Goal: Task Accomplishment & Management: Use online tool/utility

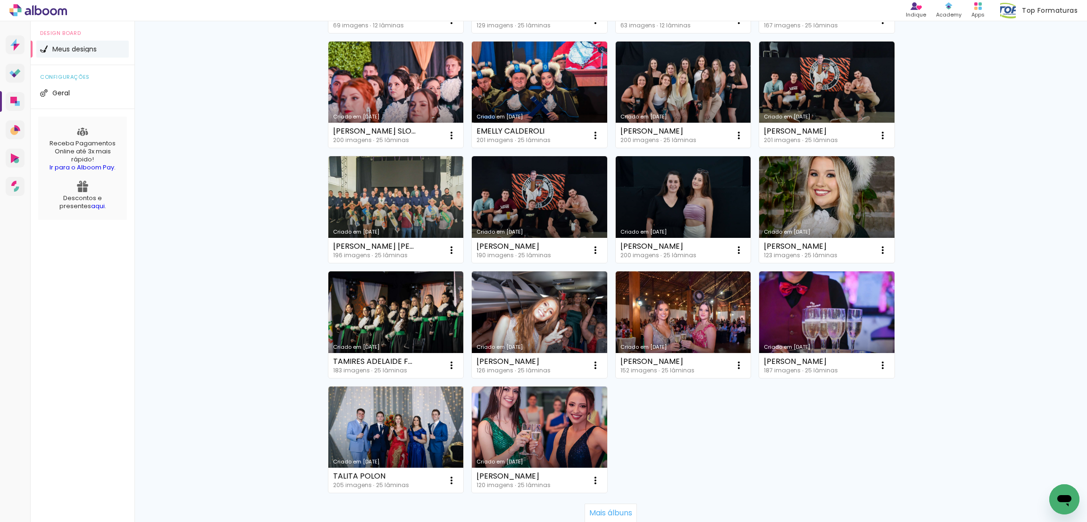
scroll to position [501, 0]
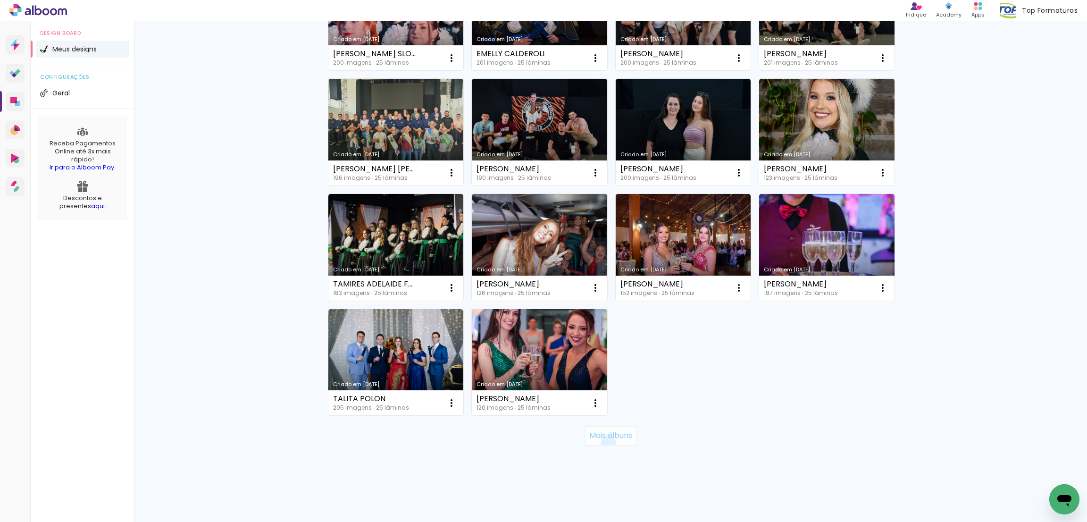
click at [602, 442] on paper-button "Mais álbuns" at bounding box center [610, 435] width 52 height 19
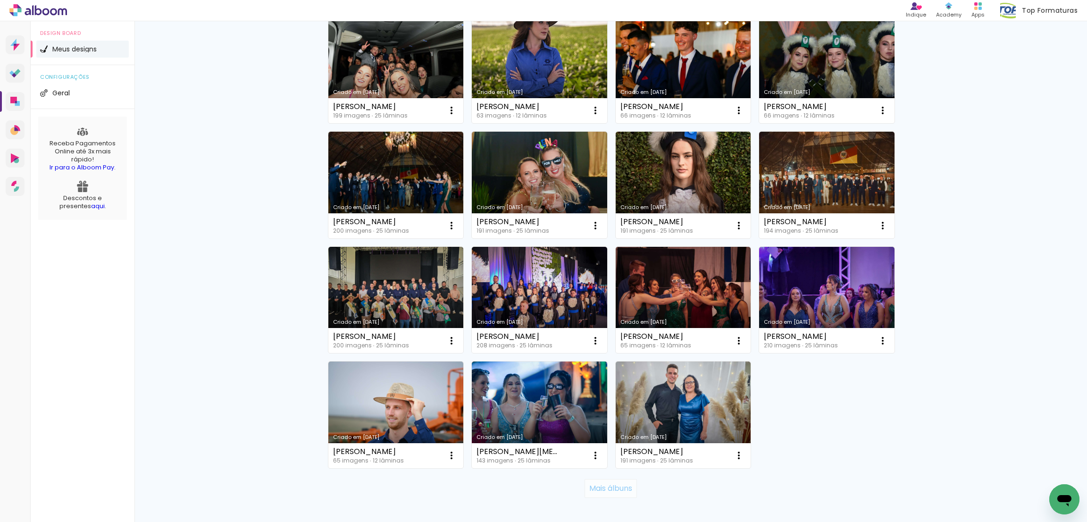
scroll to position [1190, 0]
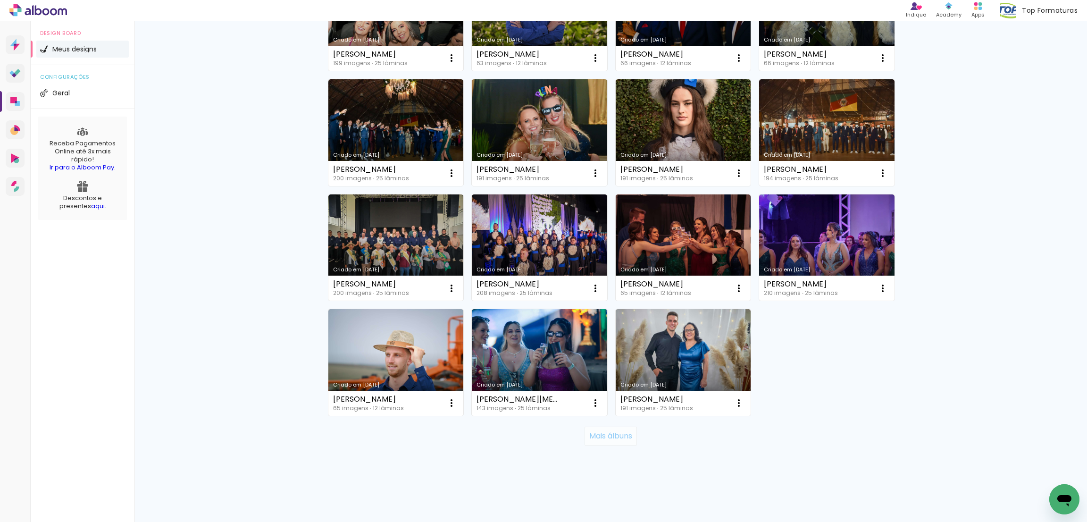
click at [0, 0] on slot "Mais álbuns" at bounding box center [0, 0] width 0 height 0
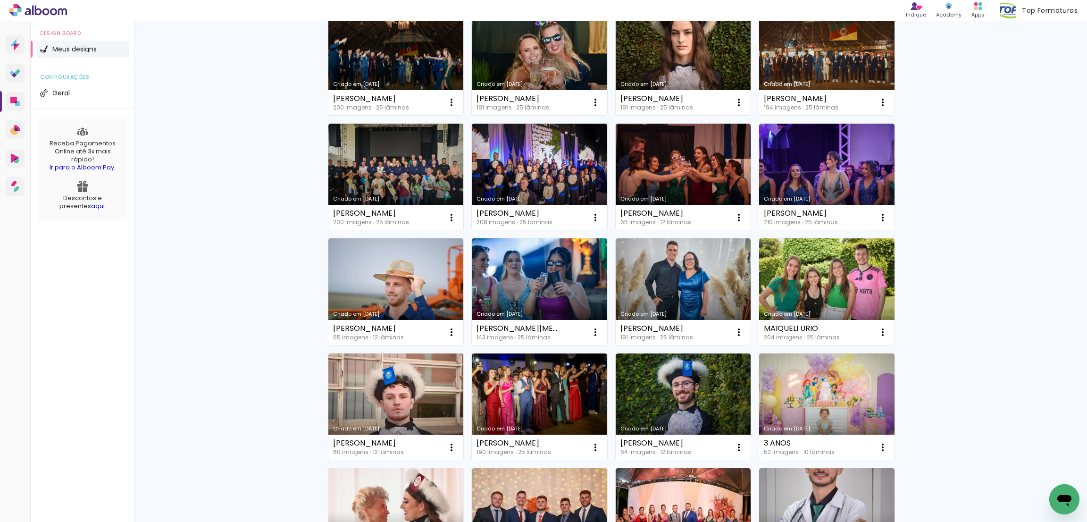
scroll to position [1332, 0]
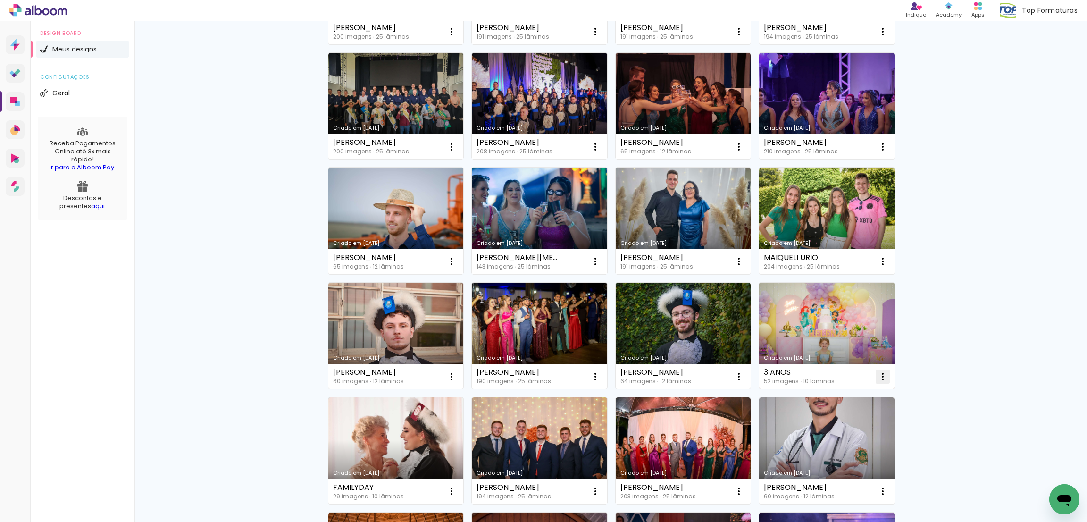
click at [879, 374] on iron-icon at bounding box center [882, 376] width 11 height 11
click at [853, 434] on paper-item "Excluir" at bounding box center [839, 438] width 93 height 19
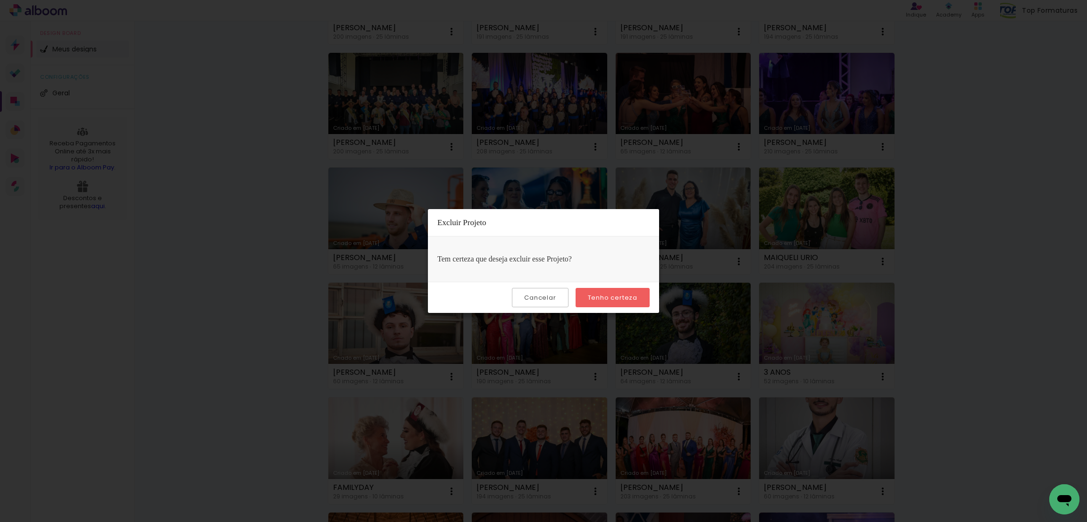
click at [586, 307] on paper-button "Tenho certeza" at bounding box center [612, 297] width 74 height 19
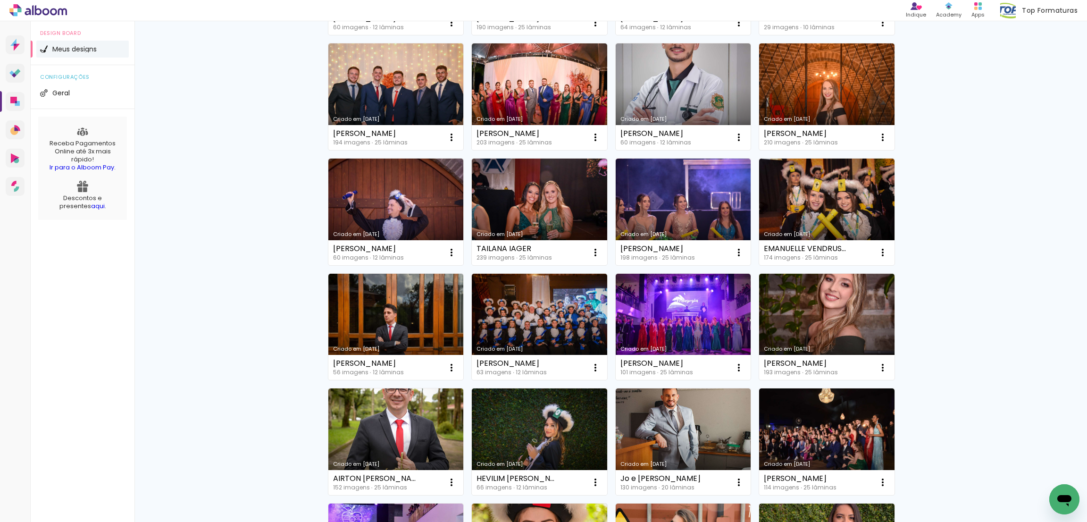
scroll to position [1756, 0]
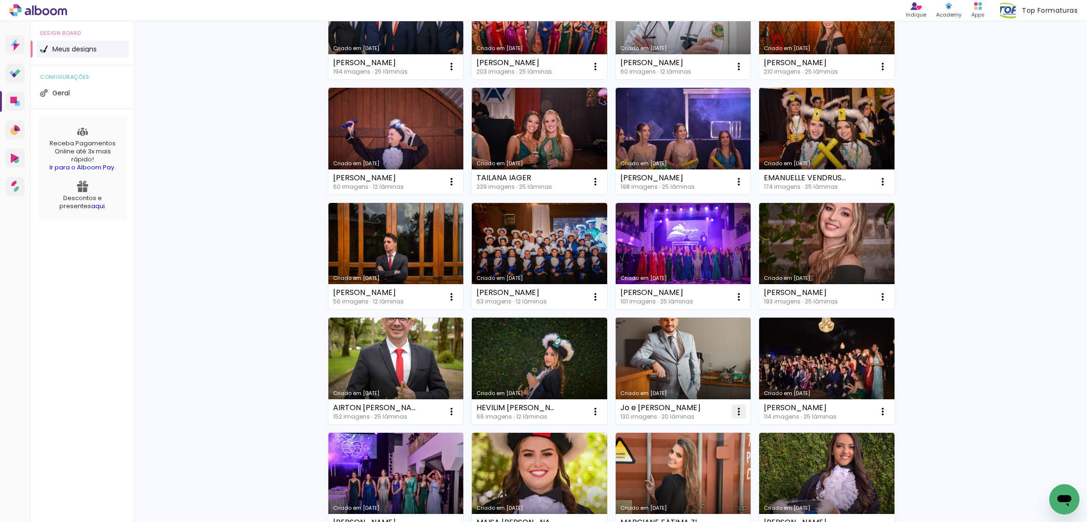
click at [733, 411] on iron-icon at bounding box center [738, 411] width 11 height 11
click at [684, 478] on paper-item "Excluir" at bounding box center [695, 473] width 93 height 19
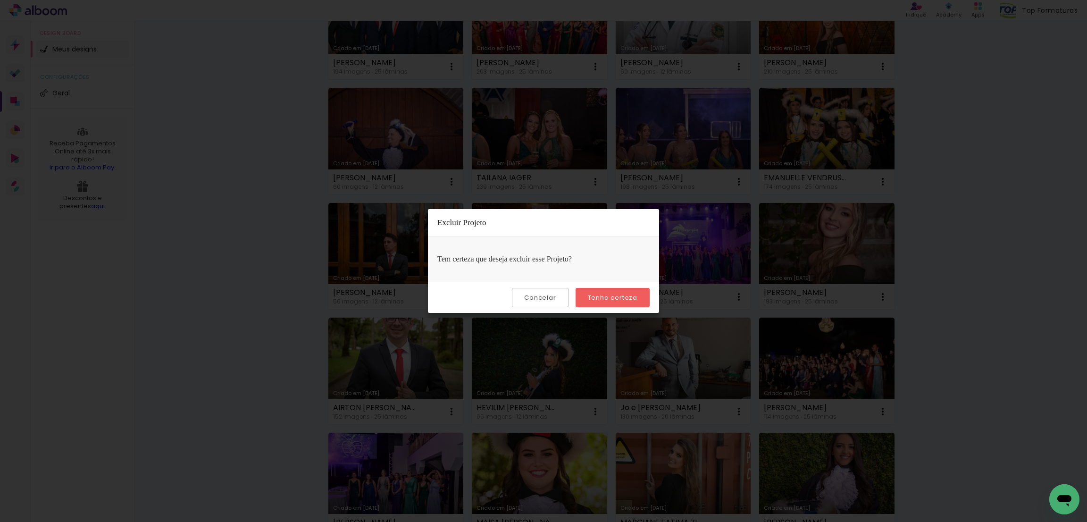
click at [607, 303] on paper-button "Tenho certeza" at bounding box center [612, 297] width 74 height 19
click at [0, 0] on slot "Tenho certeza" at bounding box center [0, 0] width 0 height 0
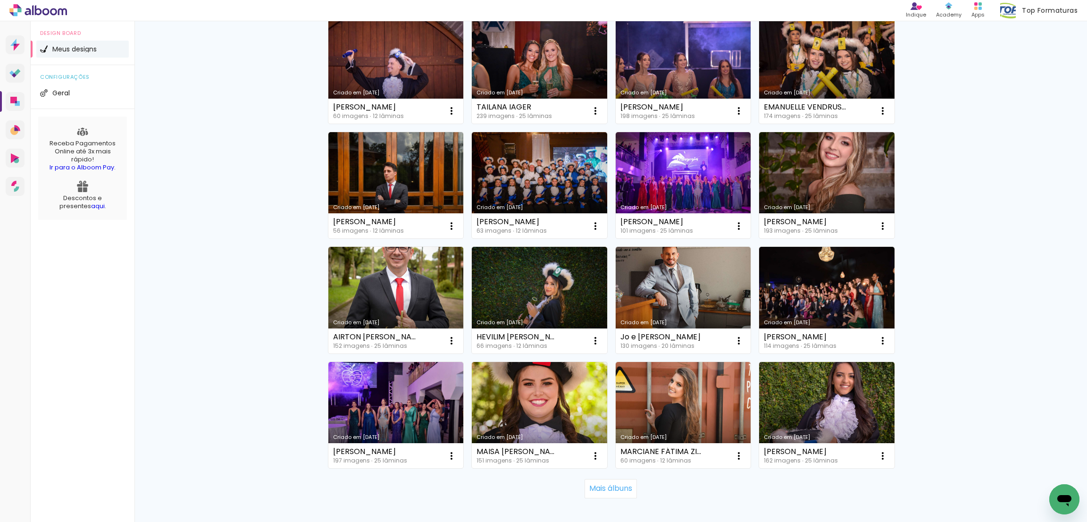
scroll to position [1880, 0]
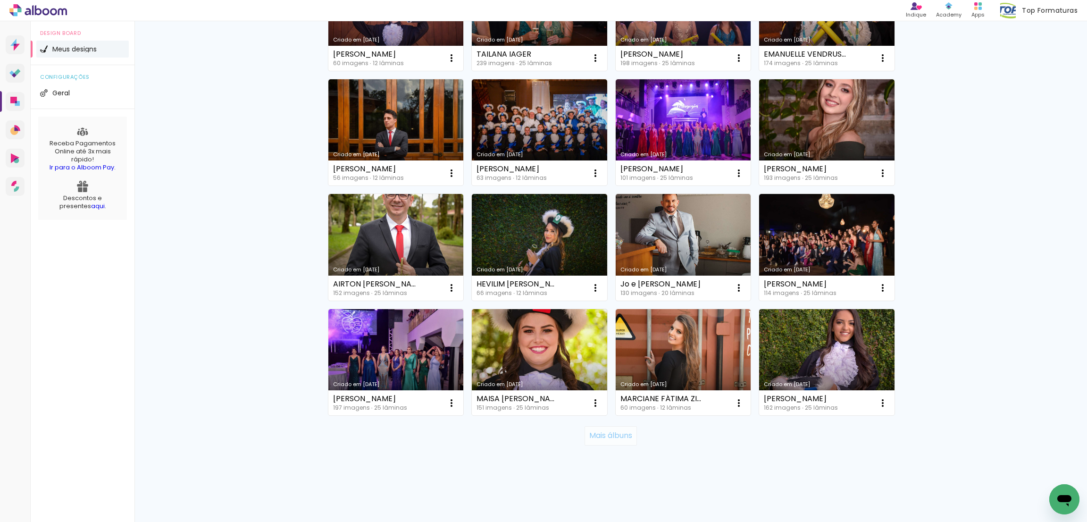
click at [619, 429] on paper-button "Mais álbuns" at bounding box center [610, 435] width 52 height 19
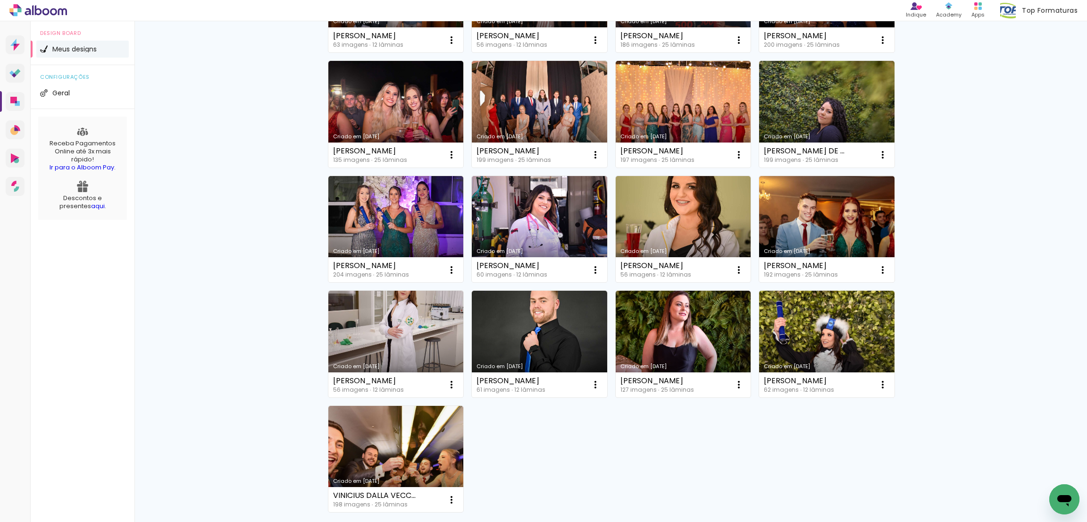
scroll to position [2658, 0]
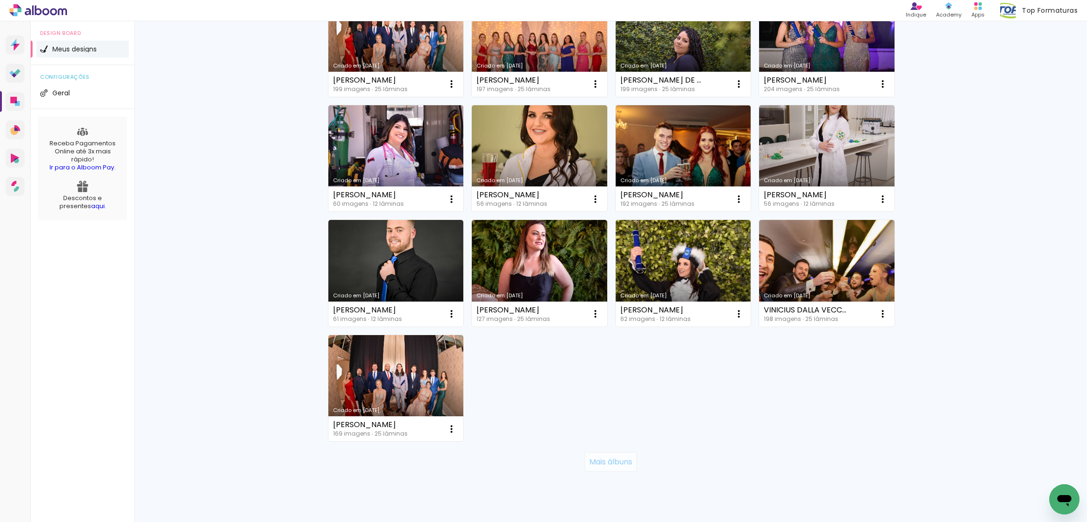
click at [605, 453] on paper-button "Mais álbuns" at bounding box center [610, 461] width 52 height 19
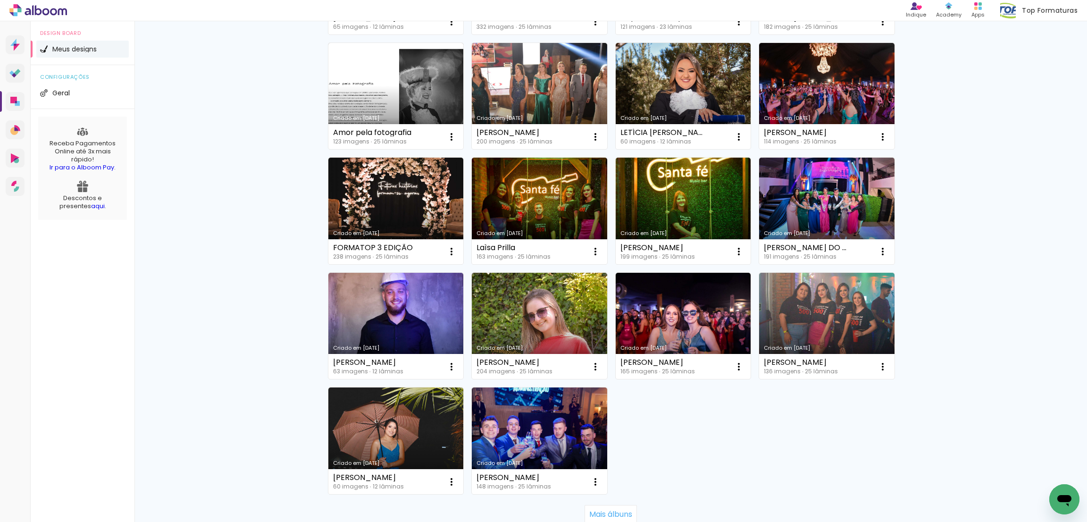
scroll to position [3365, 0]
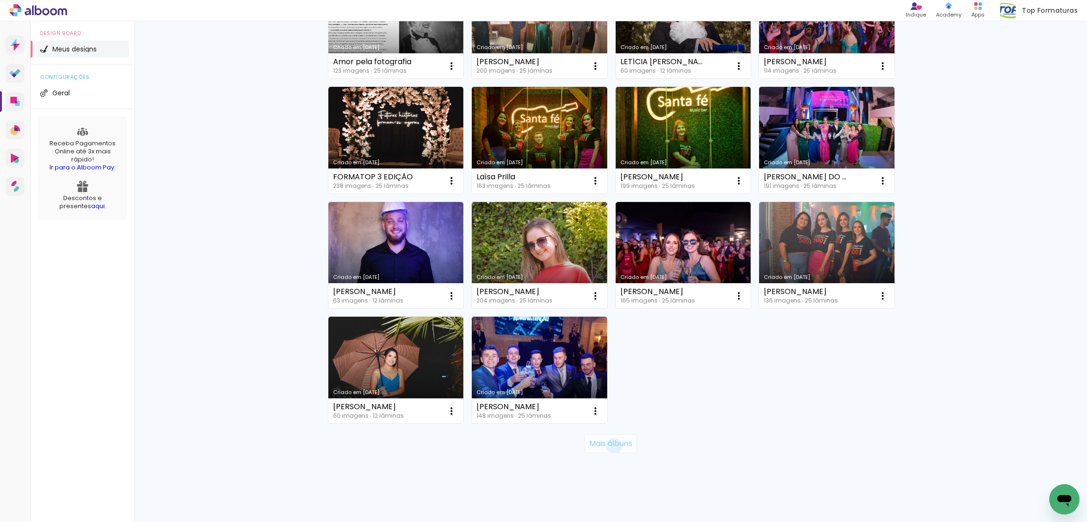
click at [0, 0] on slot "Mais álbuns" at bounding box center [0, 0] width 0 height 0
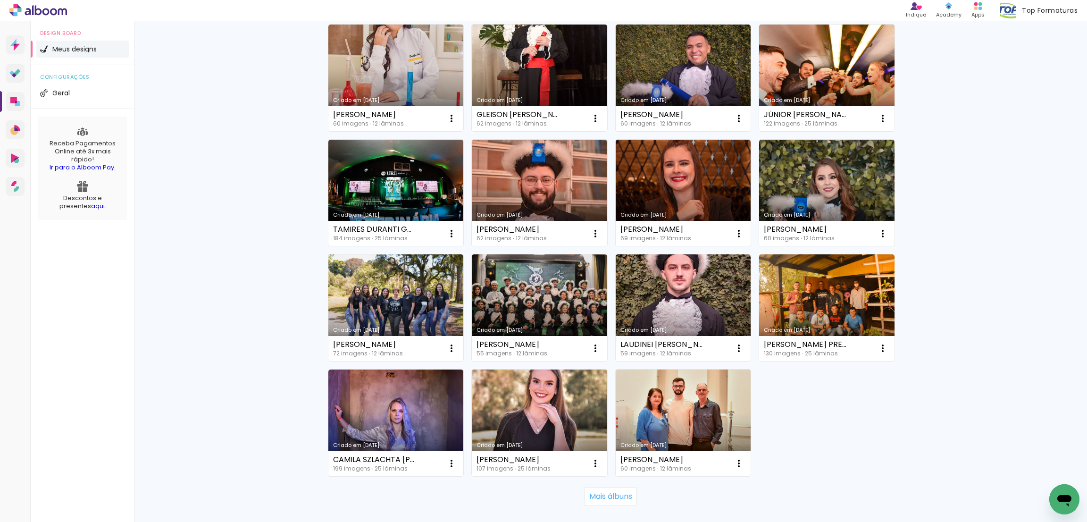
scroll to position [4062, 0]
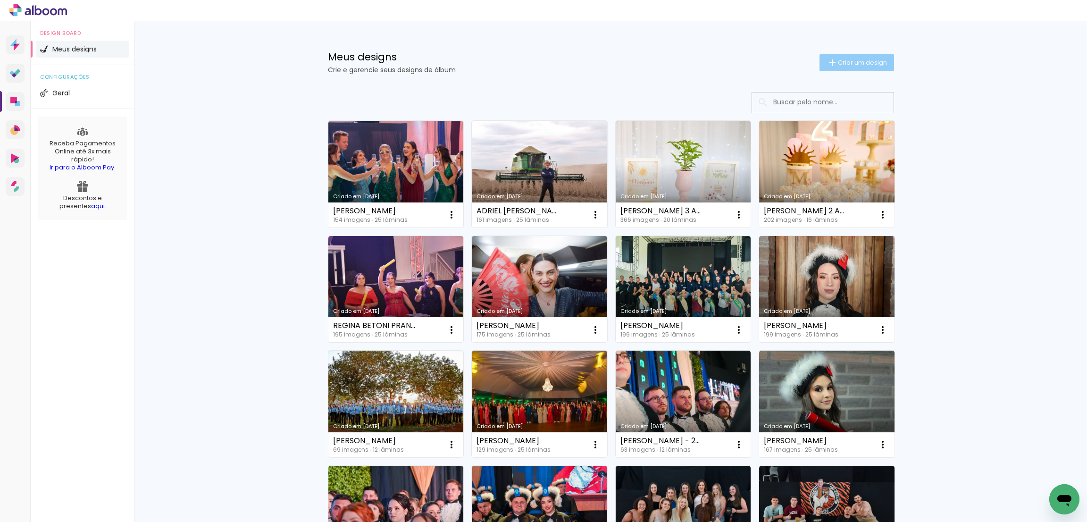
click at [863, 65] on span "Criar um design" at bounding box center [862, 62] width 49 height 6
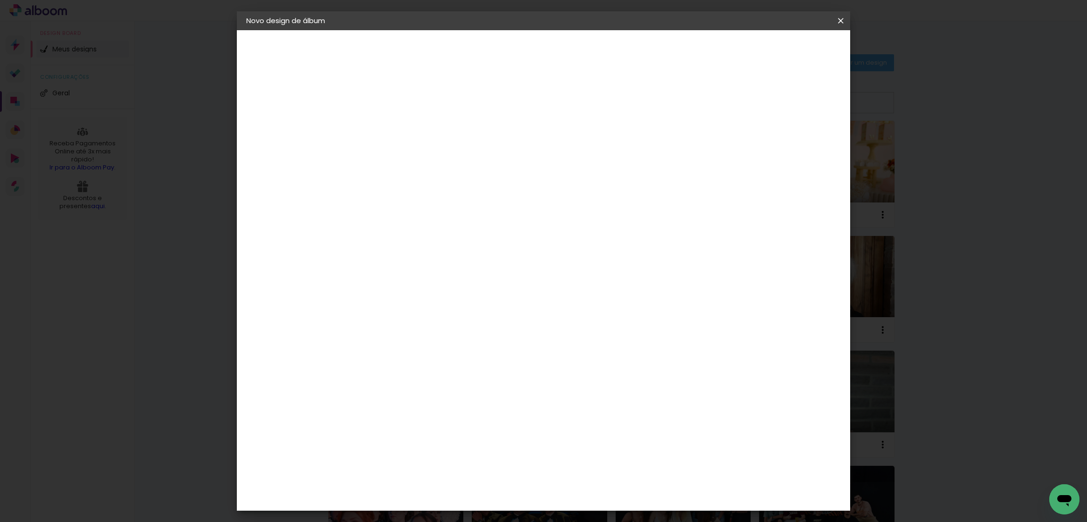
click at [404, 133] on paper-input-container "Título do álbum" at bounding box center [400, 127] width 7 height 24
type input "LIVIA MAISA BRUM"
type paper-input "LIVIA MAISA BRUM"
click at [0, 0] on slot "Avançar" at bounding box center [0, 0] width 0 height 0
click at [572, 55] on paper-button "Avançar" at bounding box center [548, 50] width 46 height 16
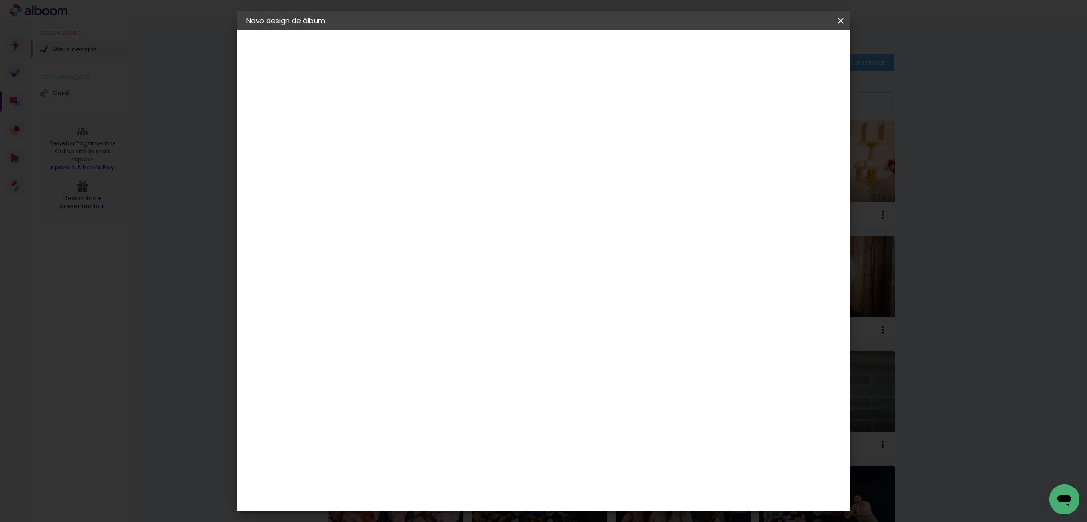
click at [464, 228] on span "20 × 30" at bounding box center [442, 240] width 44 height 25
click at [0, 0] on slot "Avançar" at bounding box center [0, 0] width 0 height 0
click at [0, 0] on slot "Mostrar sangria" at bounding box center [0, 0] width 0 height 0
type paper-checkbox "on"
click at [787, 44] on paper-button "Iniciar design" at bounding box center [756, 50] width 62 height 16
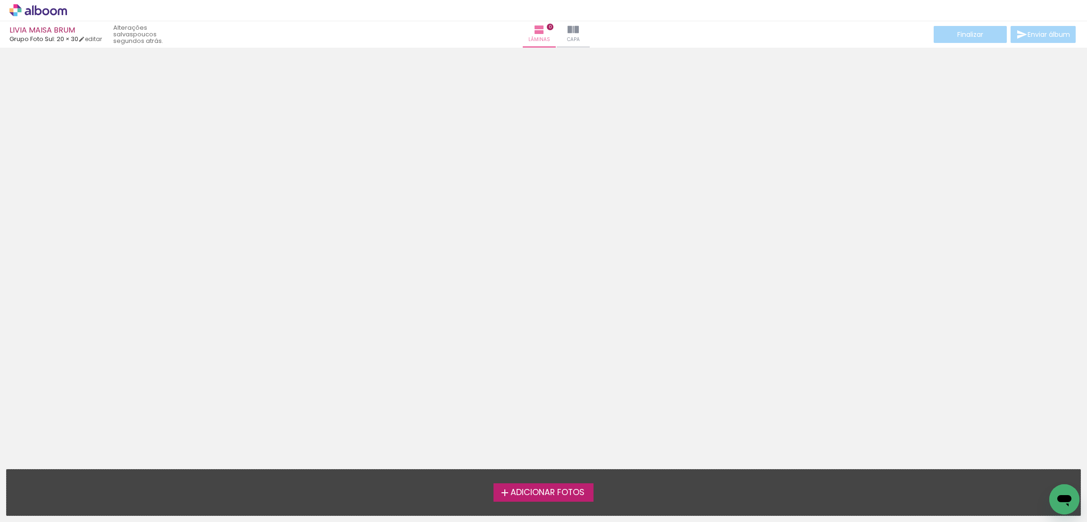
click at [540, 493] on span "Adicionar Fotos" at bounding box center [547, 492] width 74 height 8
click at [0, 0] on input "file" at bounding box center [0, 0] width 0 height 0
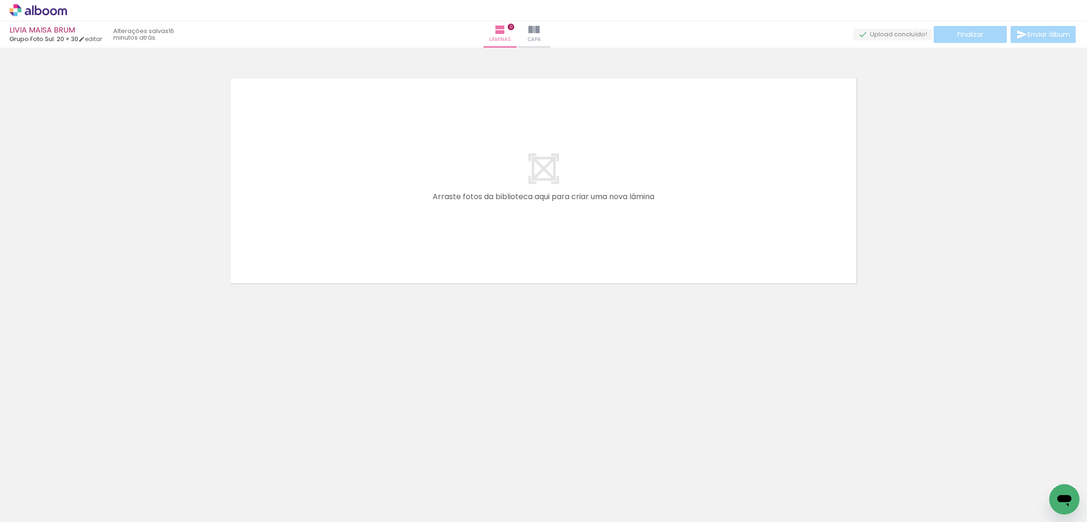
click at [0, 0] on div "LIVIA MAISA BRUM Grupo Foto Sul: 20 × 30 editar 16 minutos atrás. Lâminas 0 Cap…" at bounding box center [543, 0] width 1087 height 0
click at [30, 490] on input "Todas as fotos" at bounding box center [26, 493] width 36 height 8
click at [48, 491] on paper-item "Não utilizadas" at bounding box center [30, 490] width 49 height 8
type input "Não utilizadas"
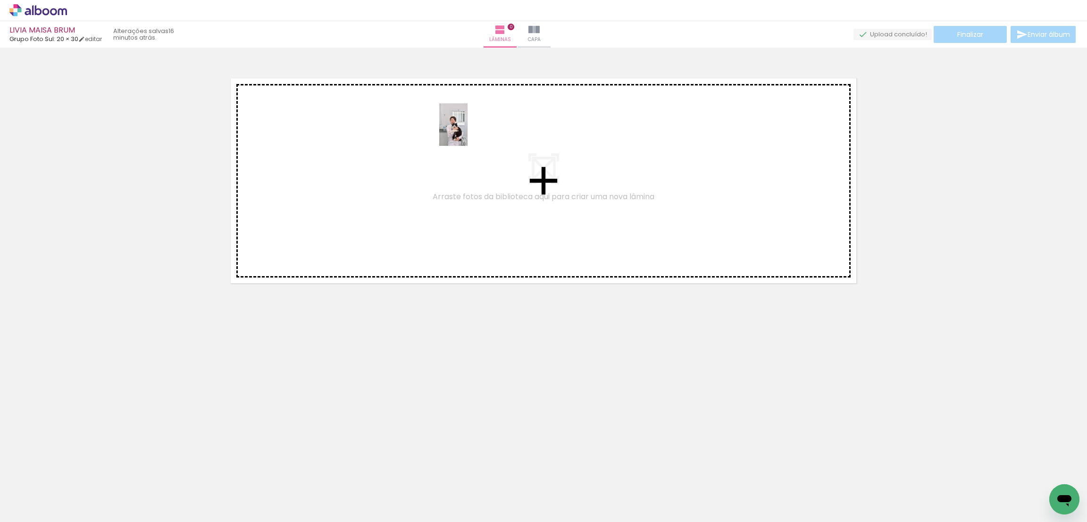
drag, startPoint x: 116, startPoint y: 488, endPoint x: 467, endPoint y: 132, distance: 500.5
click at [467, 132] on quentale-workspace at bounding box center [543, 261] width 1087 height 522
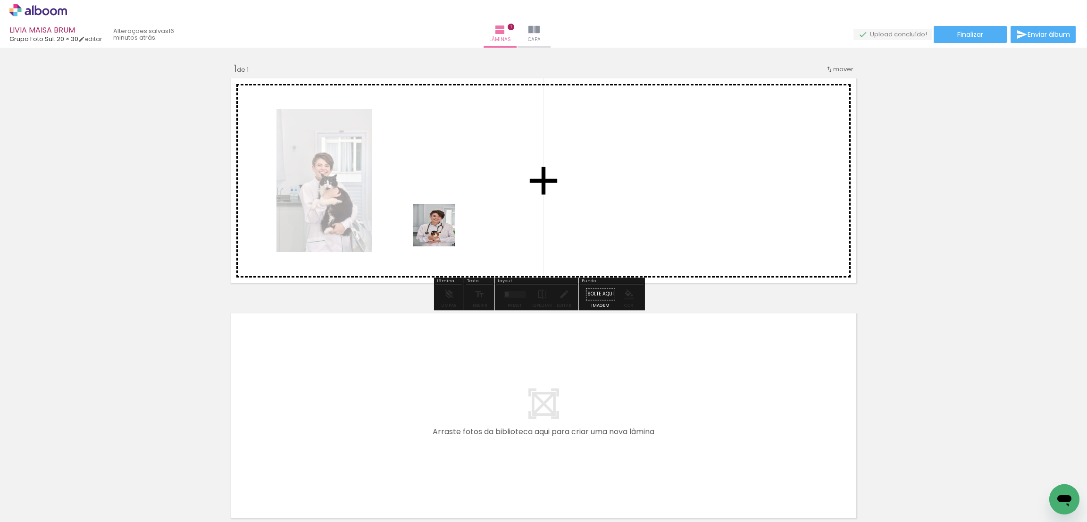
drag, startPoint x: 102, startPoint y: 504, endPoint x: 456, endPoint y: 225, distance: 450.3
click at [456, 225] on quentale-workspace at bounding box center [543, 261] width 1087 height 522
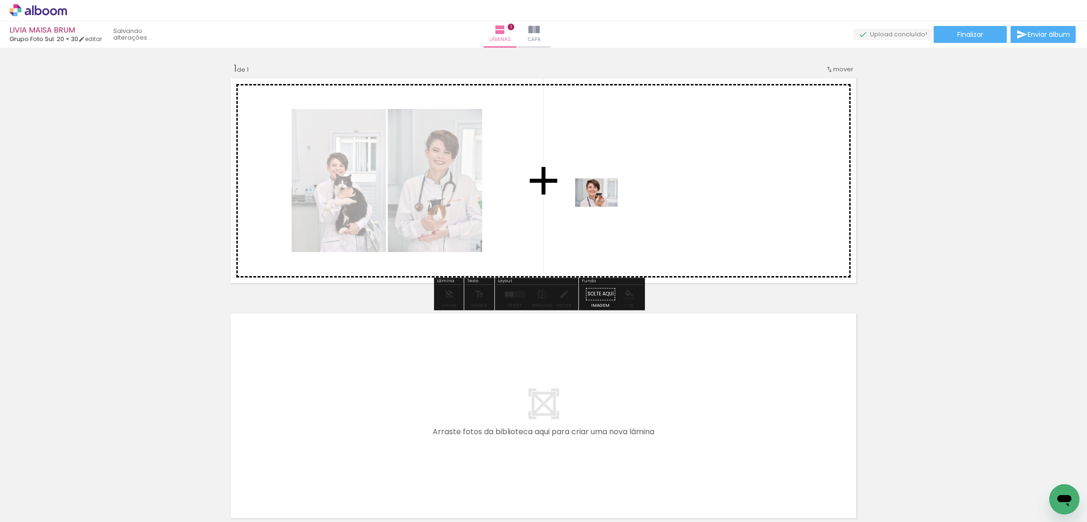
drag, startPoint x: 80, startPoint y: 493, endPoint x: 316, endPoint y: 390, distance: 257.7
click at [604, 205] on quentale-workspace at bounding box center [543, 261] width 1087 height 522
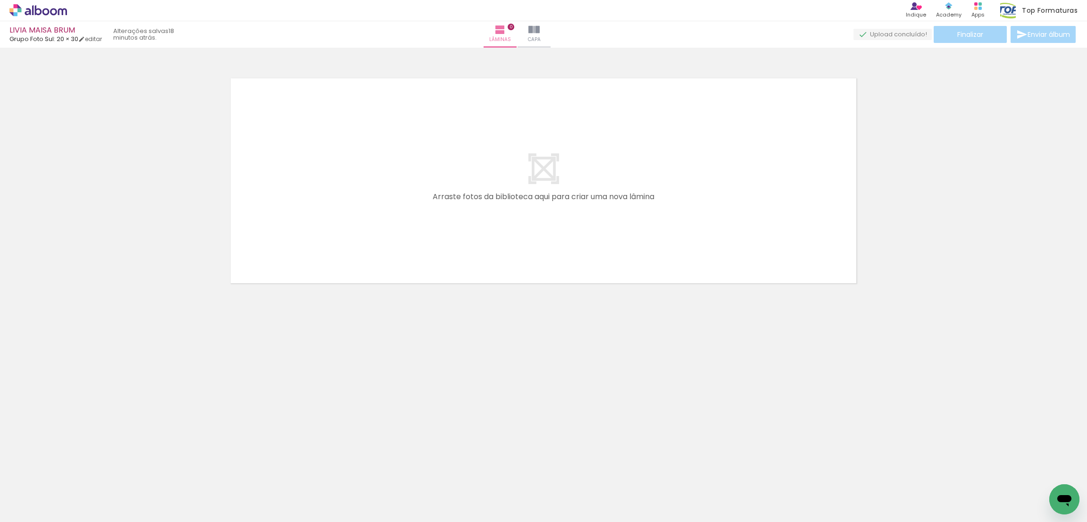
click at [25, 348] on input "Todas as fotos" at bounding box center [26, 493] width 36 height 8
click at [0, 0] on slot "Todas as fotos" at bounding box center [0, 0] width 0 height 0
drag, startPoint x: 112, startPoint y: 477, endPoint x: 120, endPoint y: 453, distance: 25.2
click at [120, 348] on quentale-workspace at bounding box center [543, 261] width 1087 height 522
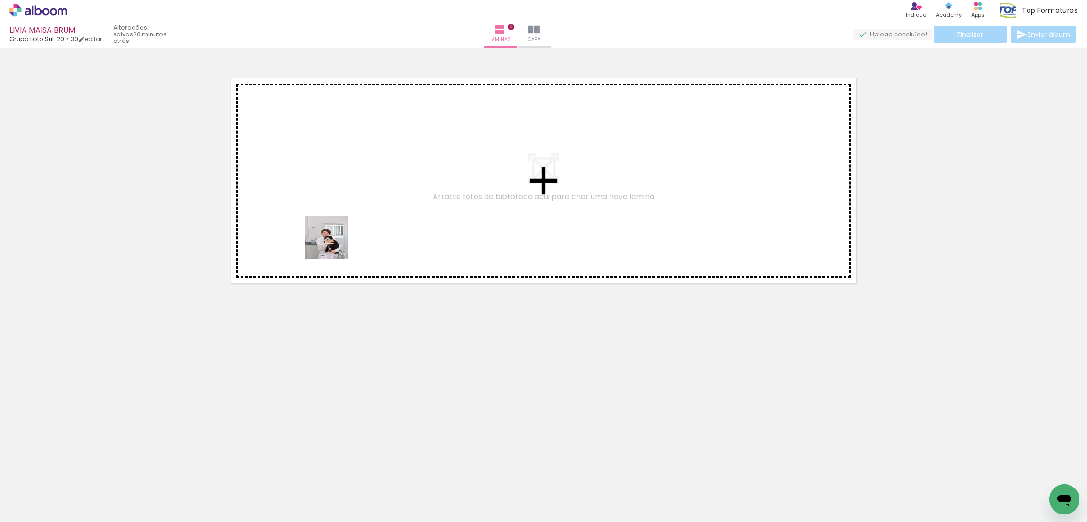
drag, startPoint x: 97, startPoint y: 486, endPoint x: 261, endPoint y: 410, distance: 181.0
click at [337, 241] on quentale-workspace at bounding box center [543, 261] width 1087 height 522
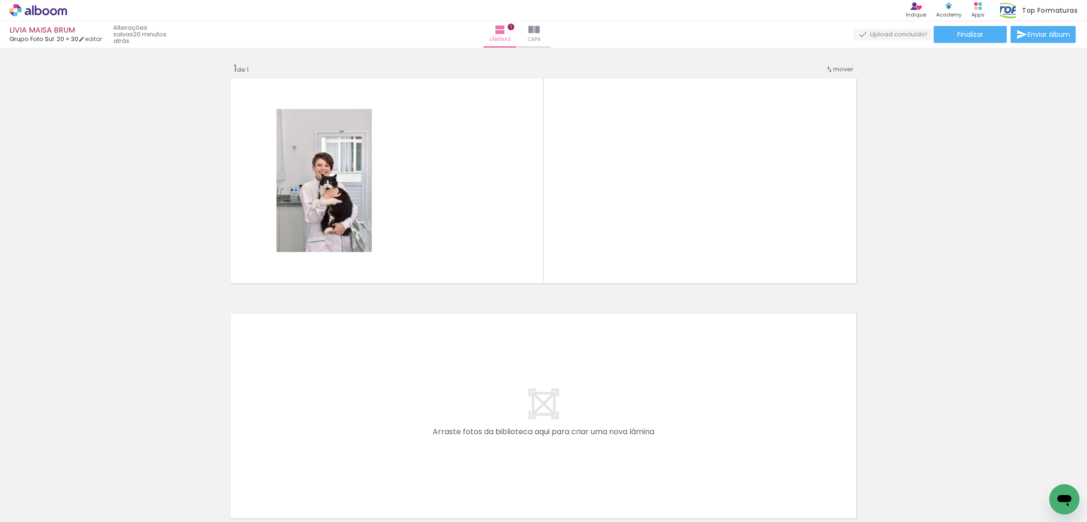
click at [26, 348] on input "Todas as fotos" at bounding box center [26, 493] width 36 height 8
click at [0, 0] on slot "Não utilizadas" at bounding box center [0, 0] width 0 height 0
type input "Não utilizadas"
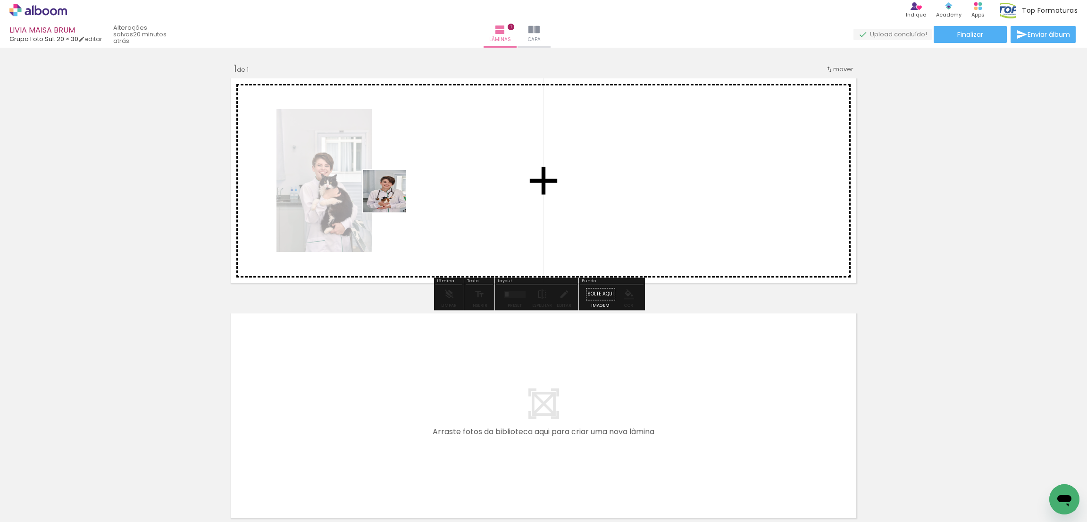
drag, startPoint x: 101, startPoint y: 495, endPoint x: 165, endPoint y: 452, distance: 76.8
click at [408, 187] on quentale-workspace at bounding box center [543, 261] width 1087 height 522
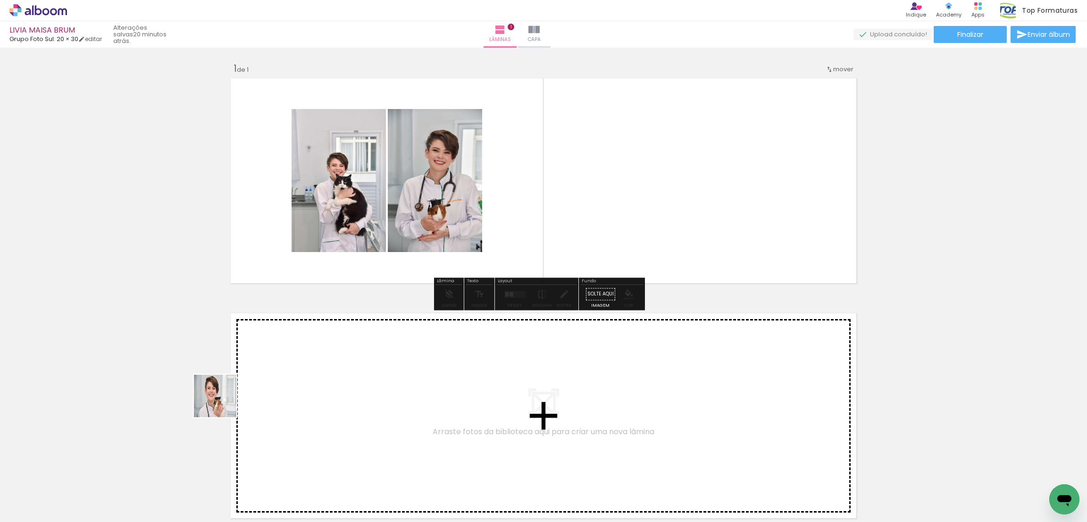
drag, startPoint x: 112, startPoint y: 490, endPoint x: 438, endPoint y: 281, distance: 387.2
click at [438, 281] on quentale-workspace at bounding box center [543, 261] width 1087 height 522
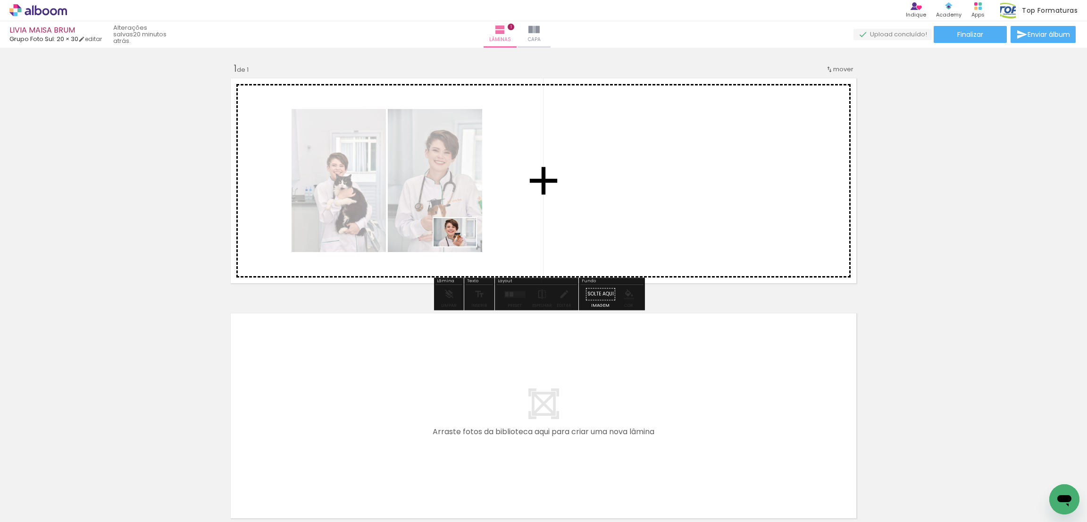
drag, startPoint x: 97, startPoint y: 487, endPoint x: 462, endPoint y: 246, distance: 437.0
click at [462, 246] on quentale-workspace at bounding box center [543, 261] width 1087 height 522
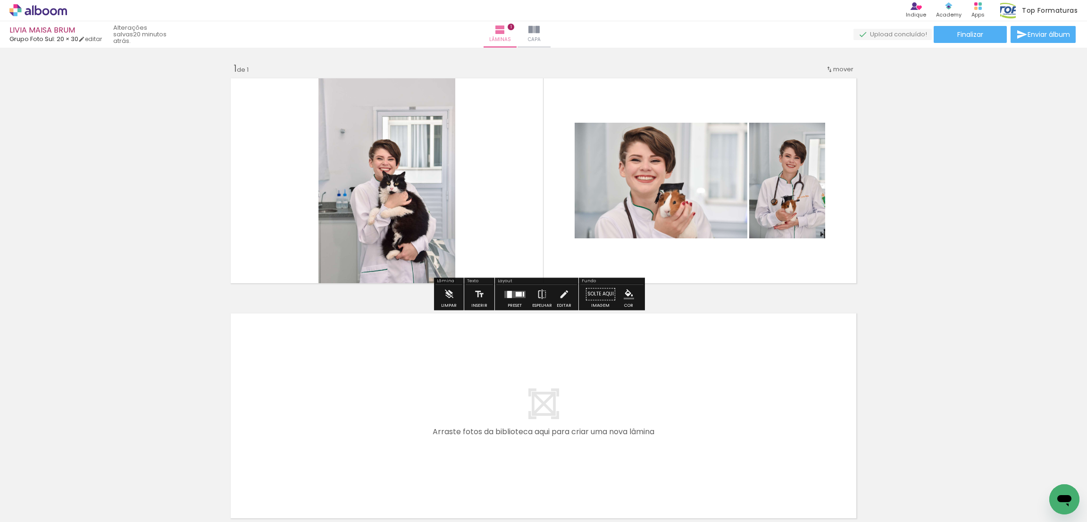
drag, startPoint x: 101, startPoint y: 487, endPoint x: 144, endPoint y: 450, distance: 56.2
click at [292, 247] on quentale-workspace at bounding box center [543, 261] width 1087 height 522
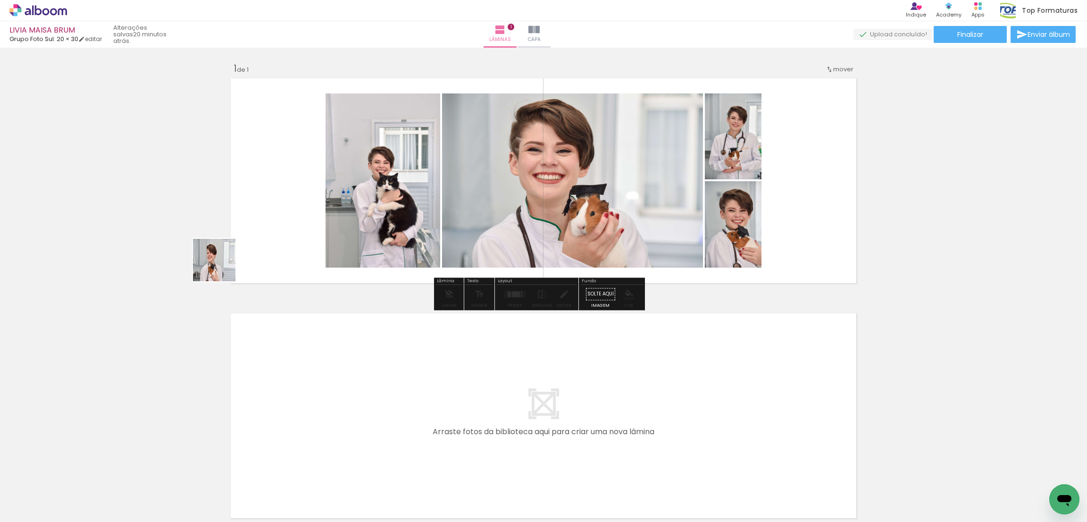
drag, startPoint x: 101, startPoint y: 485, endPoint x: 229, endPoint y: 258, distance: 260.1
click at [229, 258] on quentale-workspace at bounding box center [543, 261] width 1087 height 522
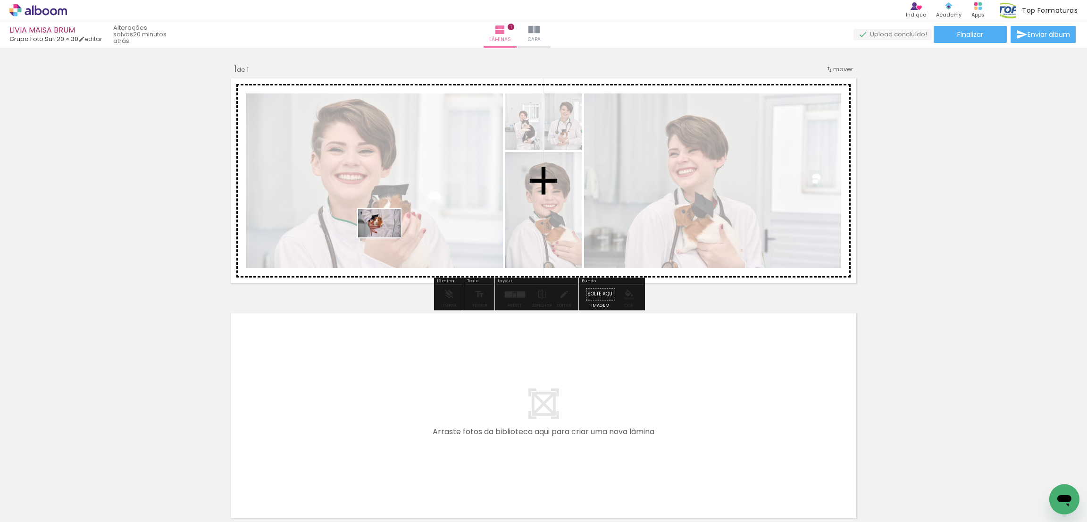
drag, startPoint x: 90, startPoint y: 479, endPoint x: 115, endPoint y: 488, distance: 26.4
click at [390, 232] on quentale-workspace at bounding box center [543, 261] width 1087 height 522
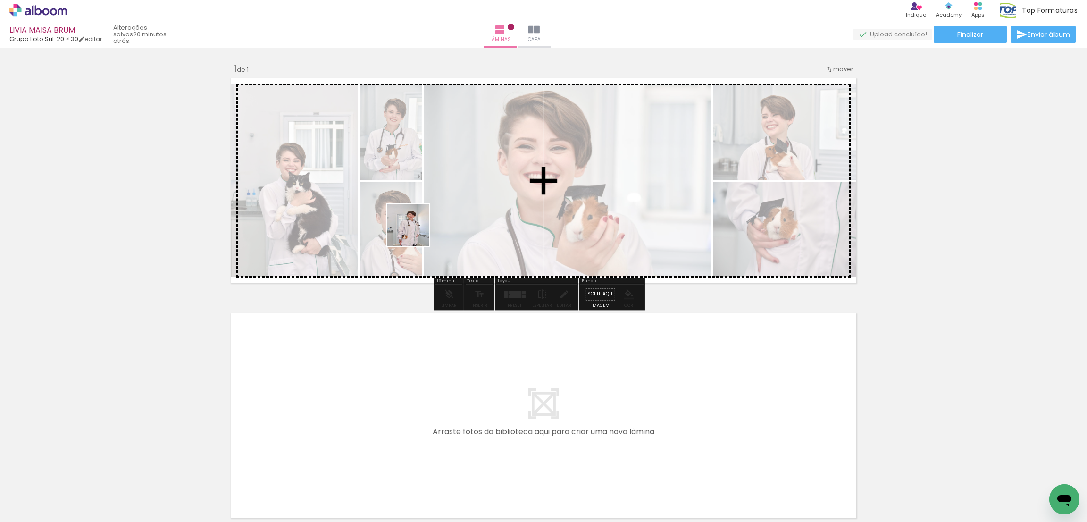
drag, startPoint x: 94, startPoint y: 491, endPoint x: 415, endPoint y: 232, distance: 412.5
click at [415, 232] on quentale-workspace at bounding box center [543, 261] width 1087 height 522
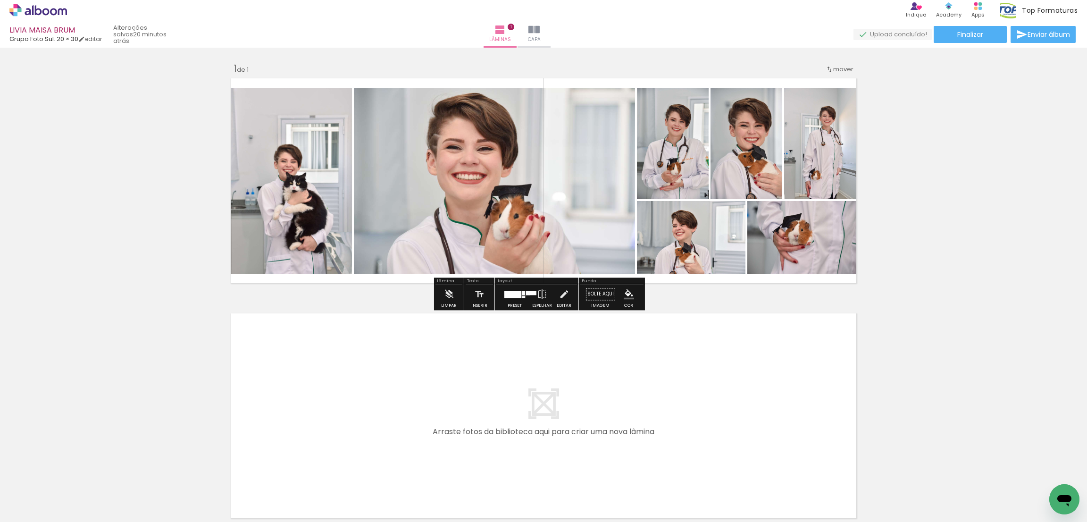
drag, startPoint x: 297, startPoint y: 491, endPoint x: 544, endPoint y: 281, distance: 324.6
click at [455, 181] on quentale-workspace at bounding box center [543, 261] width 1087 height 522
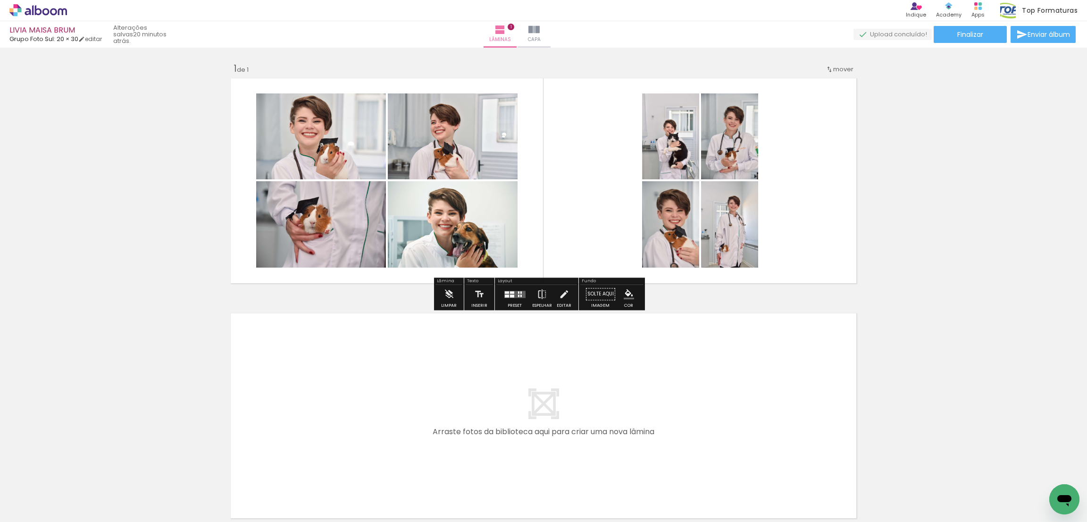
drag, startPoint x: 508, startPoint y: 292, endPoint x: 597, endPoint y: 283, distance: 89.2
click at [509, 292] on div at bounding box center [511, 292] width 4 height 2
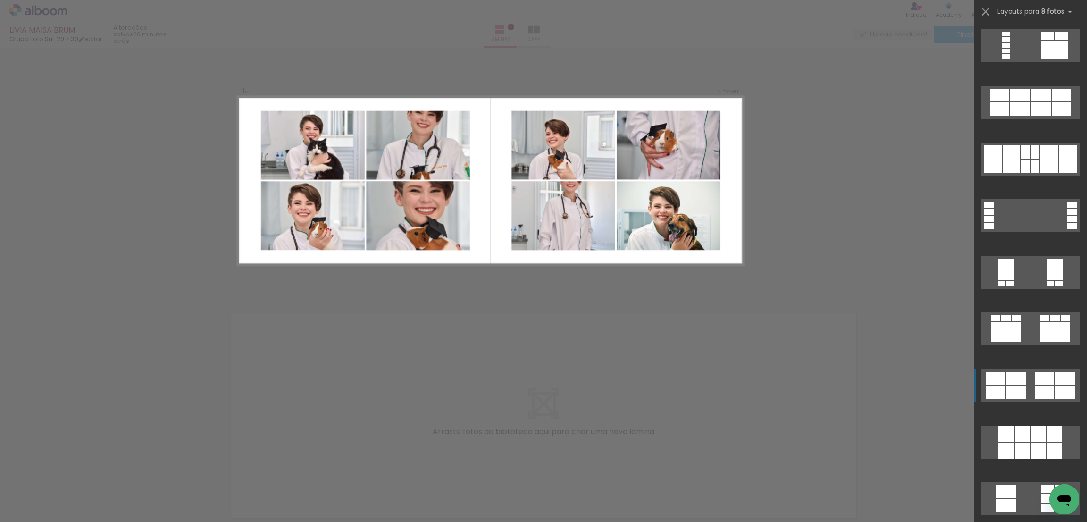
scroll to position [3324, 0]
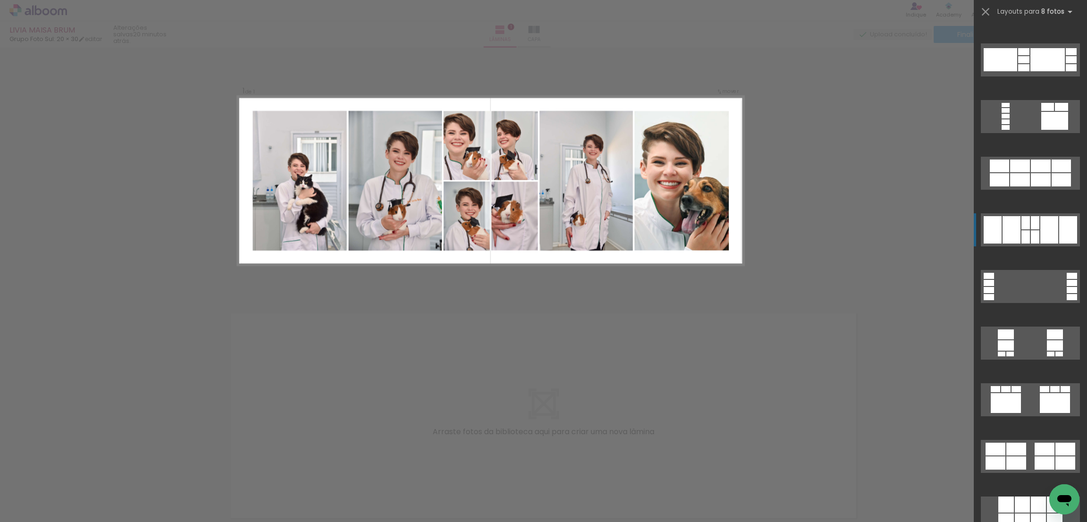
click at [724, 240] on div at bounding box center [1034, 236] width 8 height 13
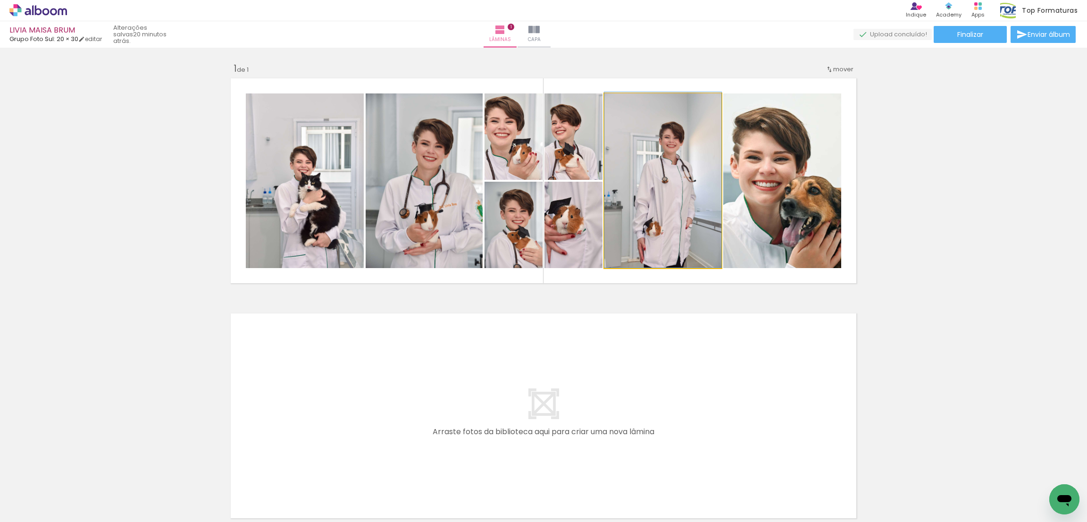
drag, startPoint x: 650, startPoint y: 157, endPoint x: 631, endPoint y: 152, distance: 19.9
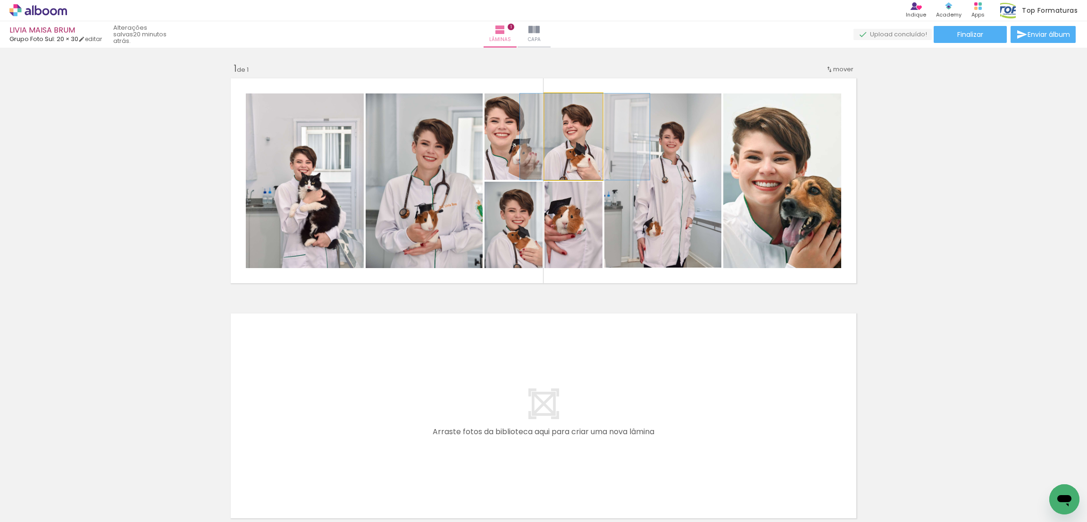
drag, startPoint x: 568, startPoint y: 148, endPoint x: 579, endPoint y: 151, distance: 11.8
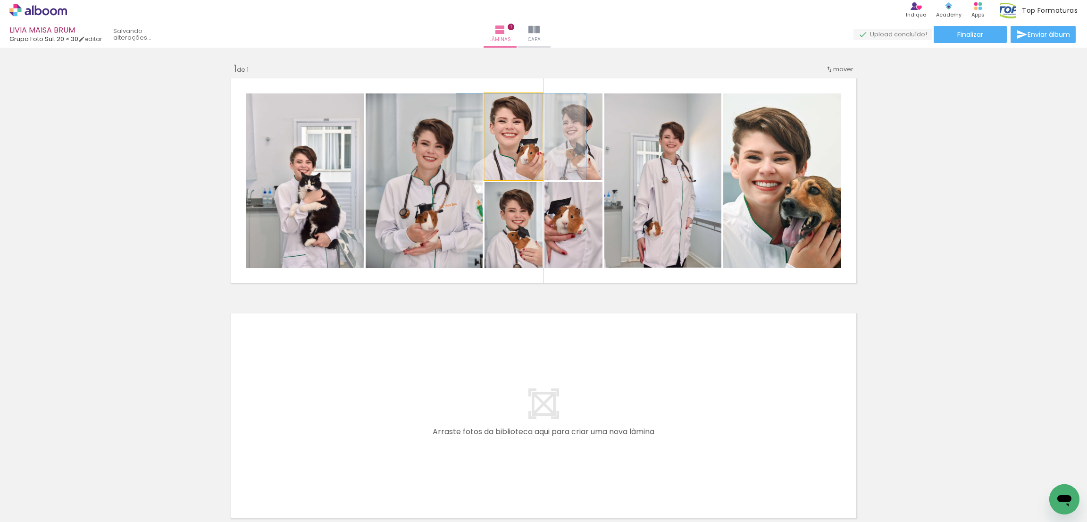
drag, startPoint x: 500, startPoint y: 164, endPoint x: 508, endPoint y: 166, distance: 7.8
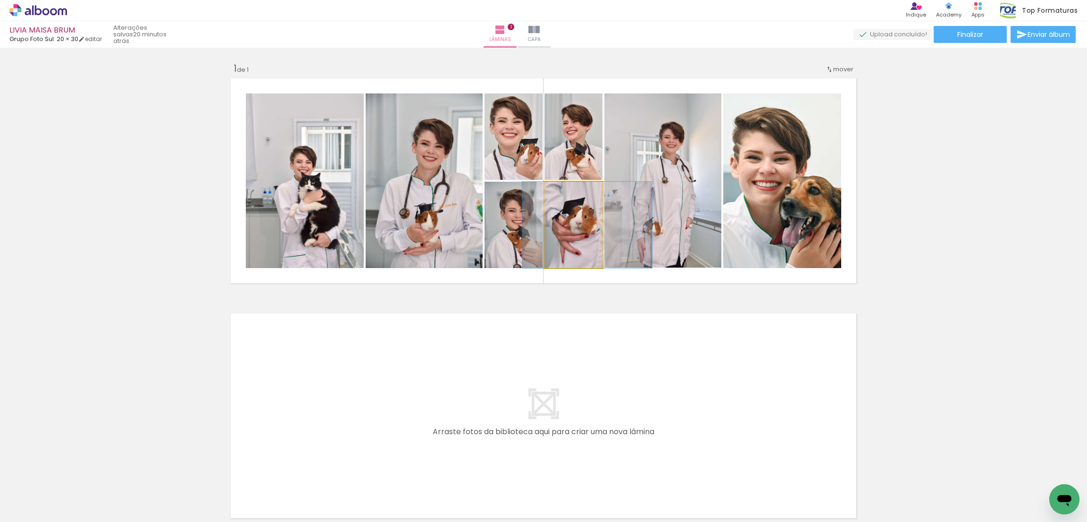
drag, startPoint x: 562, startPoint y: 249, endPoint x: 576, endPoint y: 249, distance: 13.7
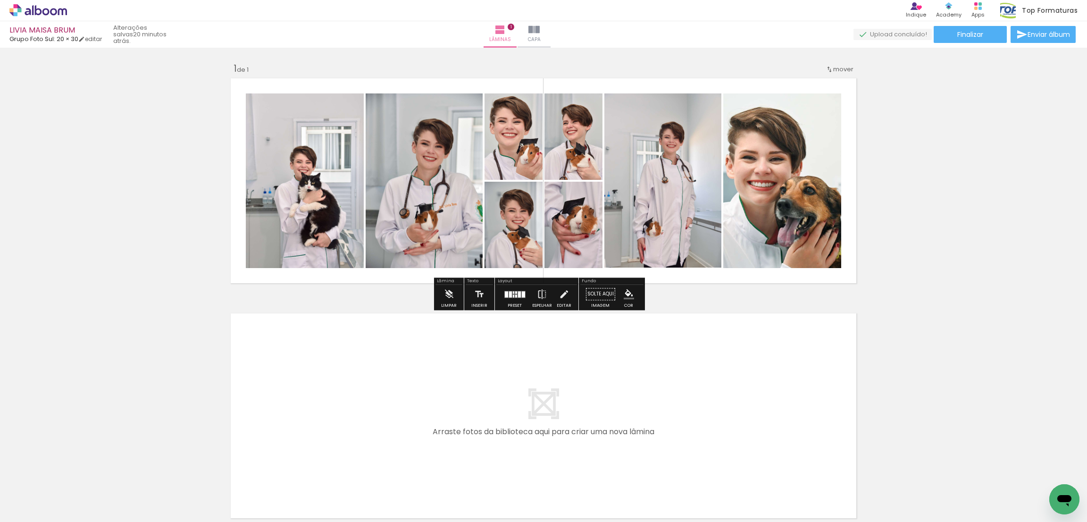
scroll to position [91, 0]
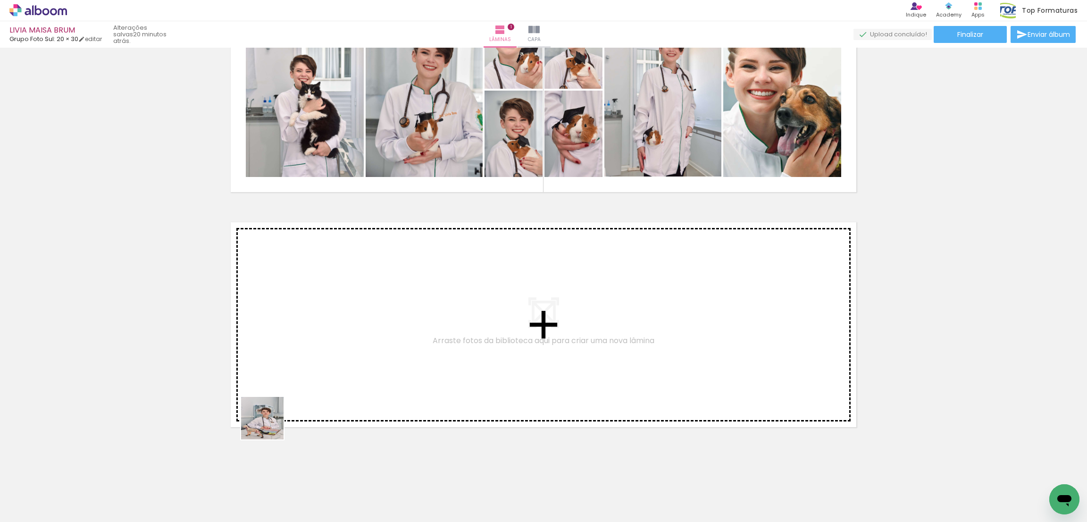
drag, startPoint x: 255, startPoint y: 493, endPoint x: 205, endPoint y: 488, distance: 50.2
click at [284, 348] on quentale-workspace at bounding box center [543, 261] width 1087 height 522
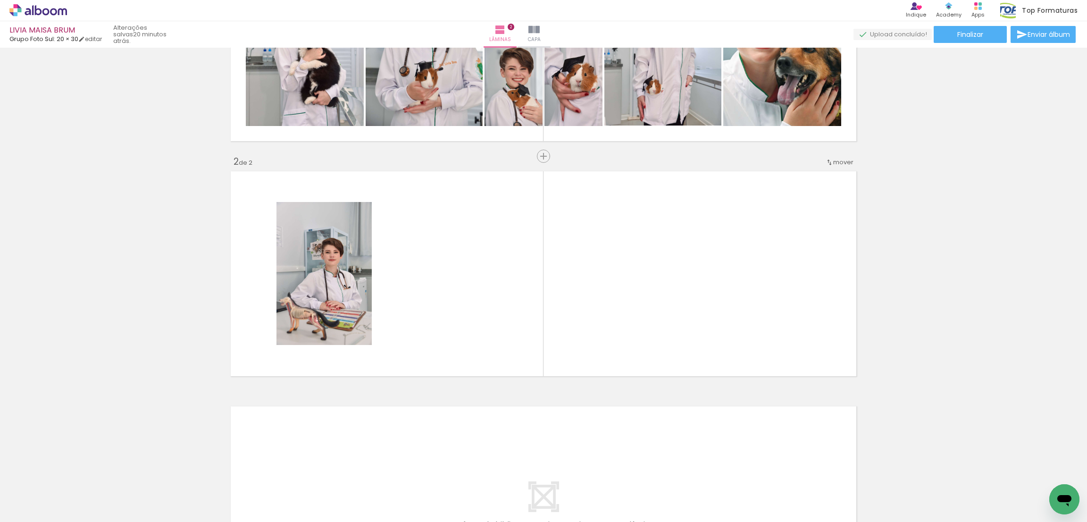
scroll to position [160, 0]
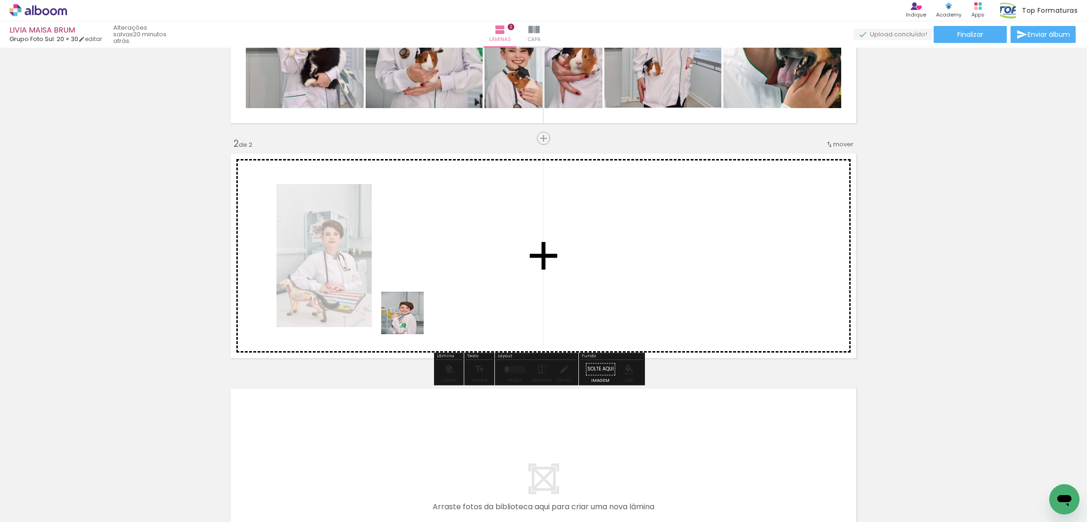
drag, startPoint x: 204, startPoint y: 494, endPoint x: 224, endPoint y: 432, distance: 64.6
click at [418, 312] on quentale-workspace at bounding box center [543, 261] width 1087 height 522
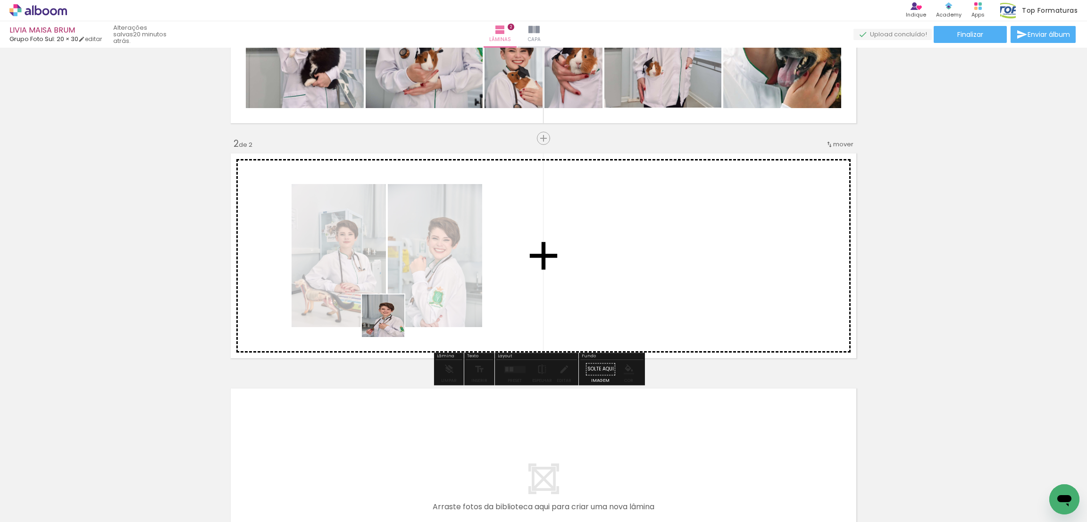
drag, startPoint x: 166, startPoint y: 484, endPoint x: 63, endPoint y: 471, distance: 103.2
click at [565, 236] on quentale-workspace at bounding box center [543, 261] width 1087 height 522
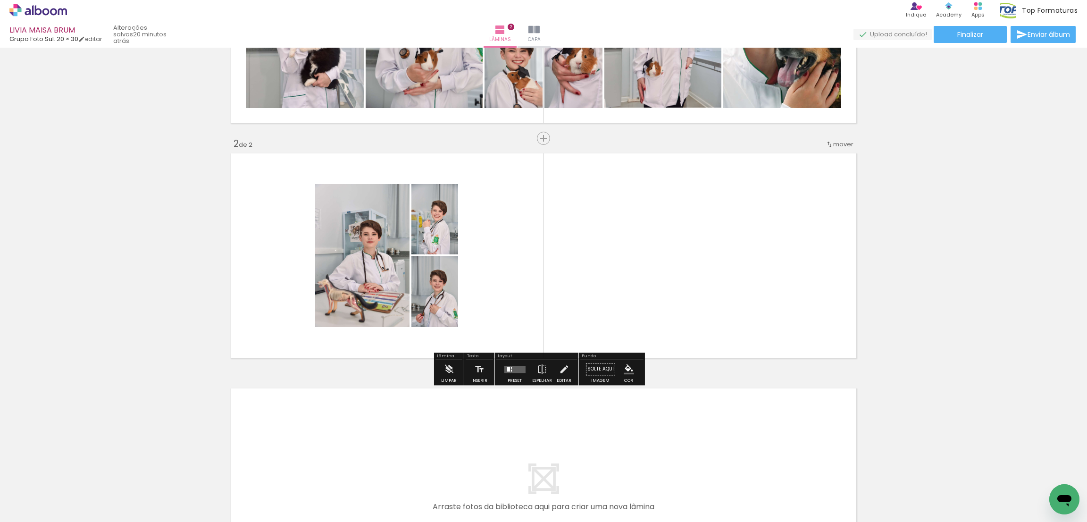
click at [129, 348] on quentale-thumb at bounding box center [147, 490] width 53 height 54
drag, startPoint x: 117, startPoint y: 487, endPoint x: 650, endPoint y: 253, distance: 582.0
click at [650, 253] on quentale-workspace at bounding box center [543, 261] width 1087 height 522
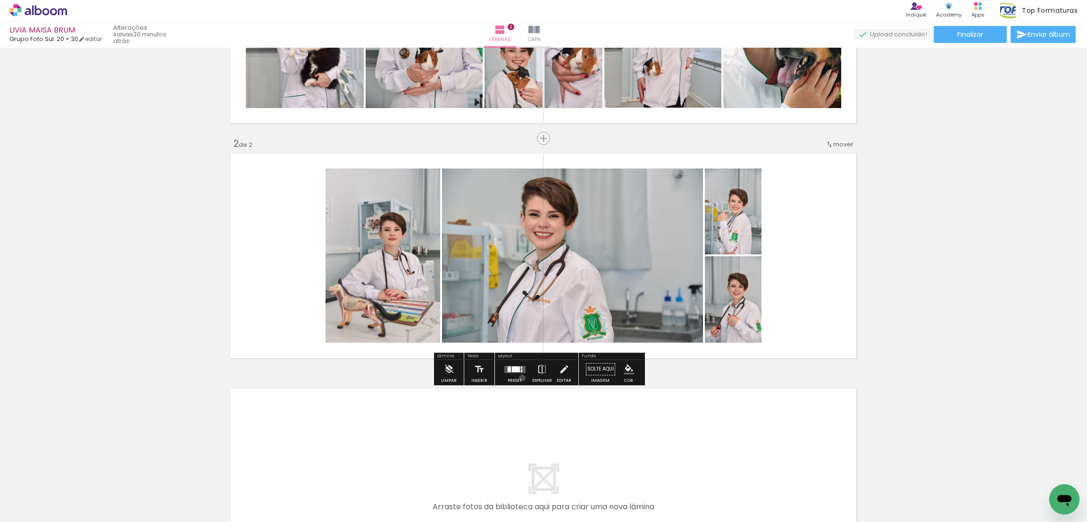
click at [520, 348] on div at bounding box center [514, 368] width 25 height 19
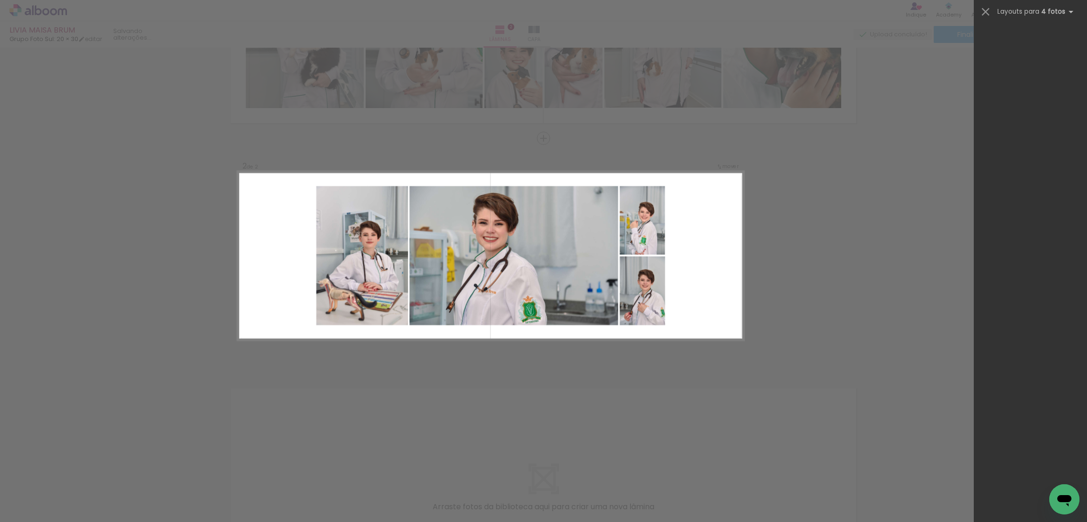
scroll to position [0, 0]
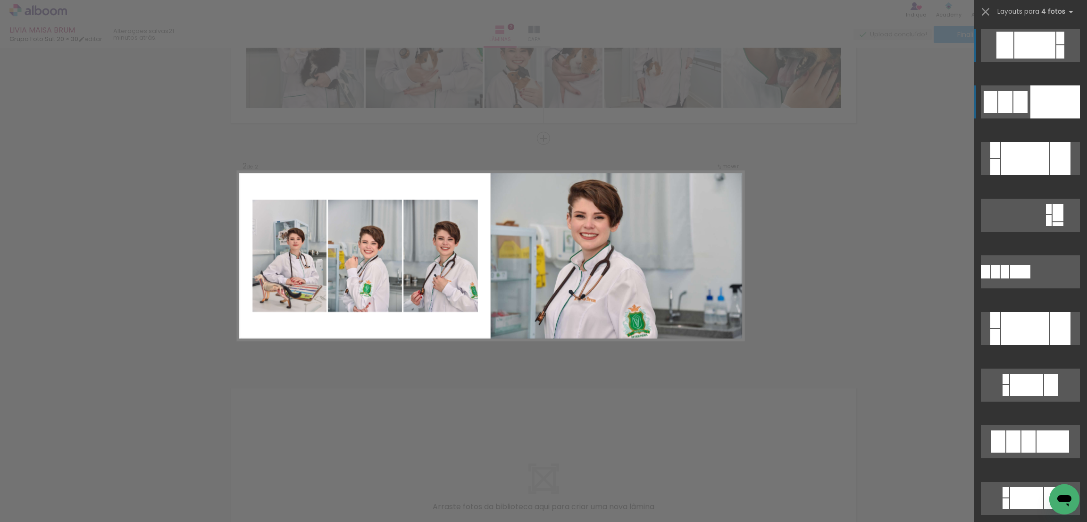
click at [724, 103] on div at bounding box center [1055, 101] width 50 height 33
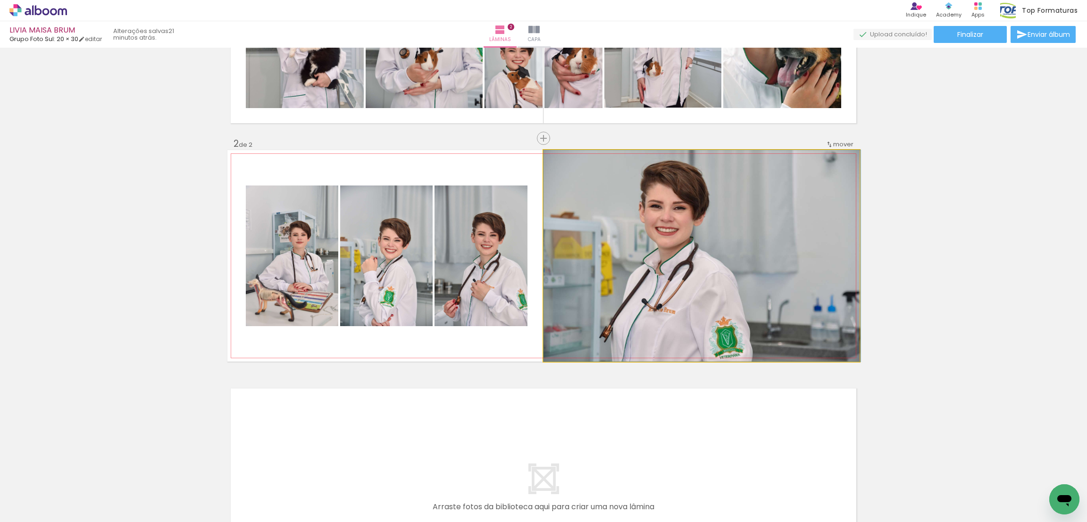
drag, startPoint x: 727, startPoint y: 282, endPoint x: 747, endPoint y: 273, distance: 22.8
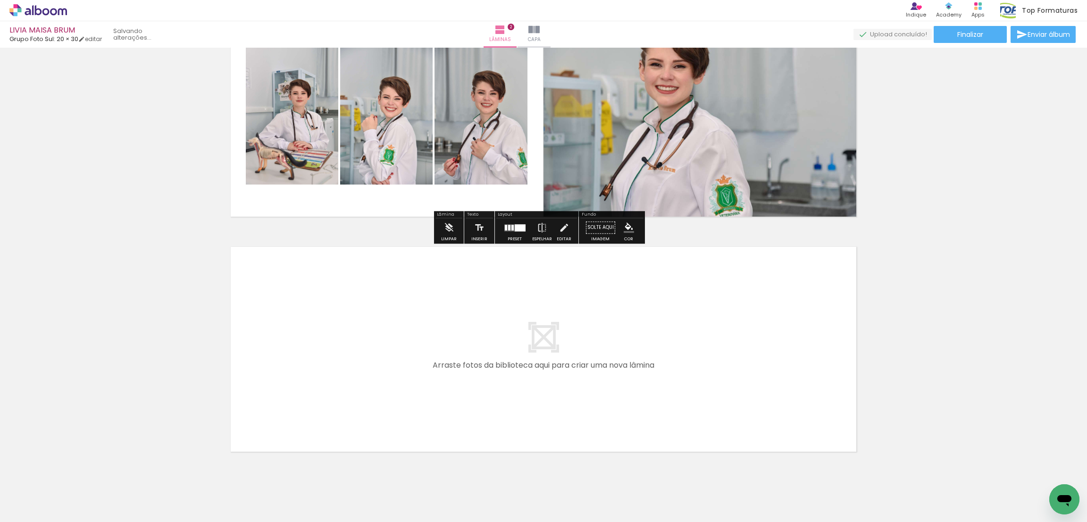
scroll to position [326, 0]
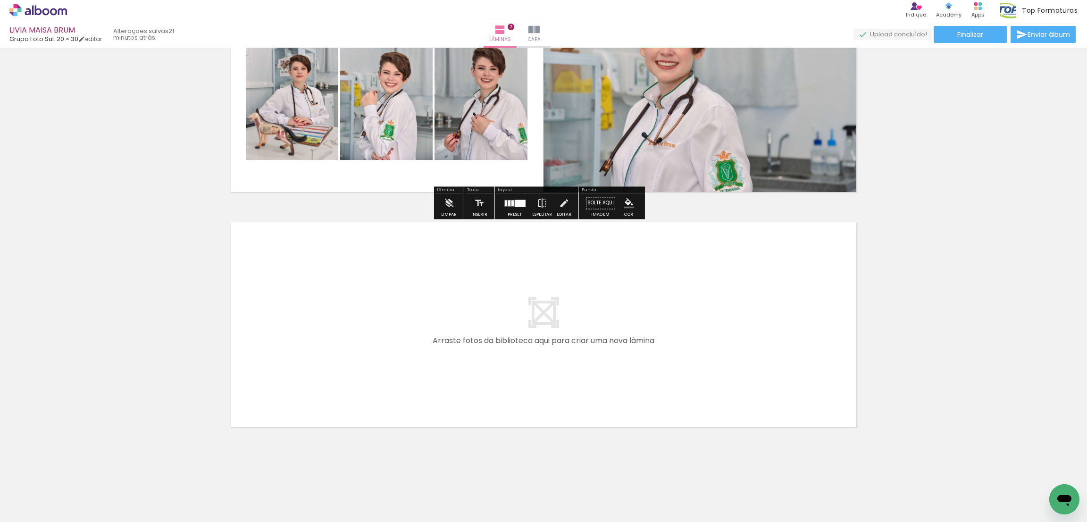
drag, startPoint x: 265, startPoint y: 501, endPoint x: 222, endPoint y: 484, distance: 46.2
click at [322, 320] on quentale-workspace at bounding box center [543, 261] width 1087 height 522
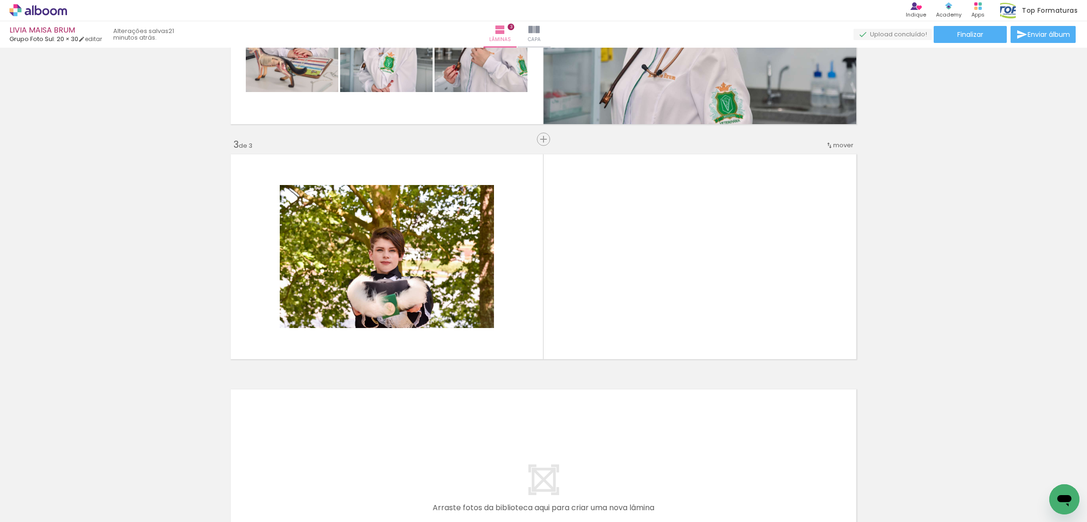
scroll to position [395, 0]
drag, startPoint x: 211, startPoint y: 492, endPoint x: 308, endPoint y: 411, distance: 126.2
click at [621, 284] on quentale-workspace at bounding box center [543, 261] width 1087 height 522
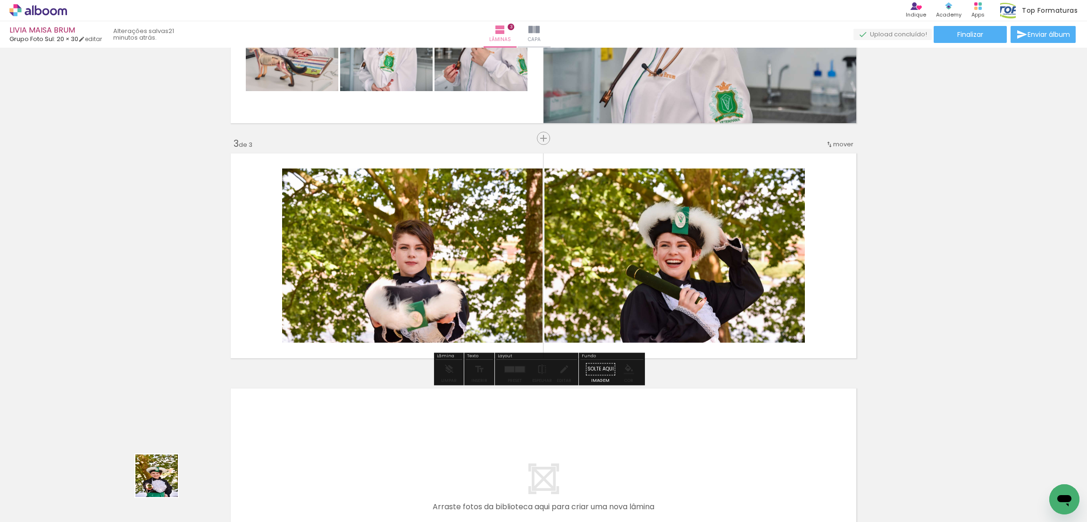
drag, startPoint x: 164, startPoint y: 482, endPoint x: 194, endPoint y: 466, distance: 34.2
click at [413, 241] on quentale-workspace at bounding box center [543, 261] width 1087 height 522
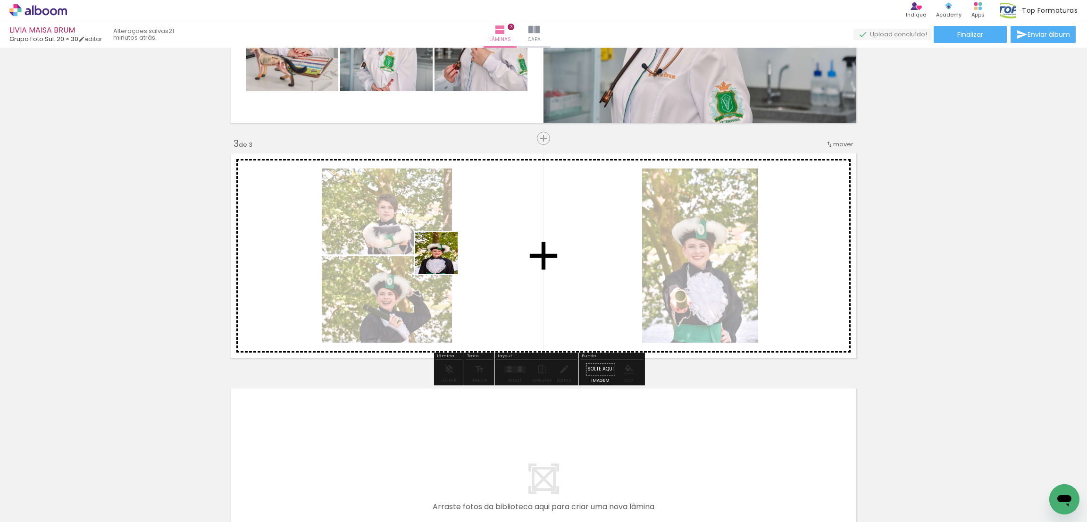
drag, startPoint x: 115, startPoint y: 478, endPoint x: 443, endPoint y: 260, distance: 394.0
click at [443, 260] on quentale-workspace at bounding box center [543, 261] width 1087 height 522
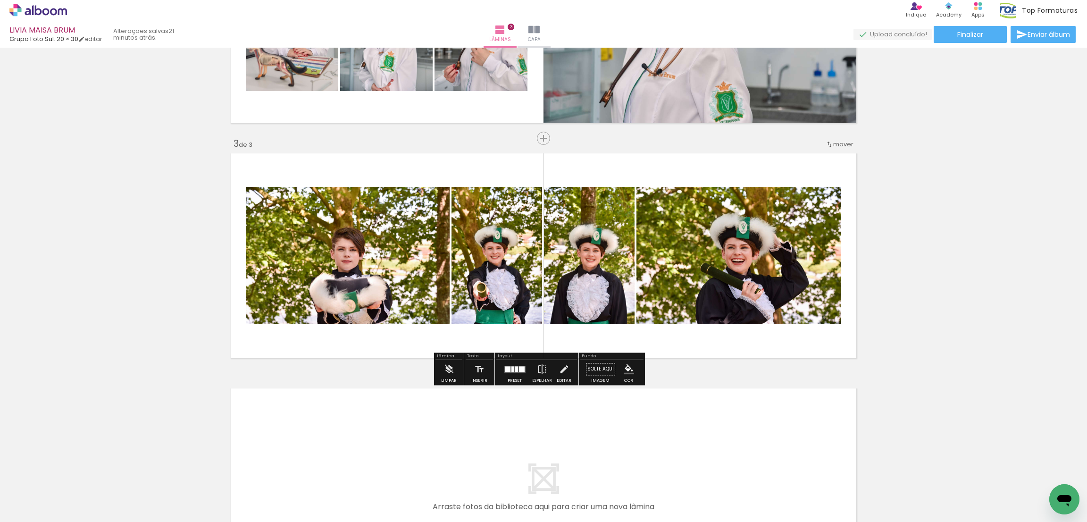
drag, startPoint x: 352, startPoint y: 485, endPoint x: 420, endPoint y: 350, distance: 150.8
click at [414, 324] on quentale-workspace at bounding box center [543, 261] width 1087 height 522
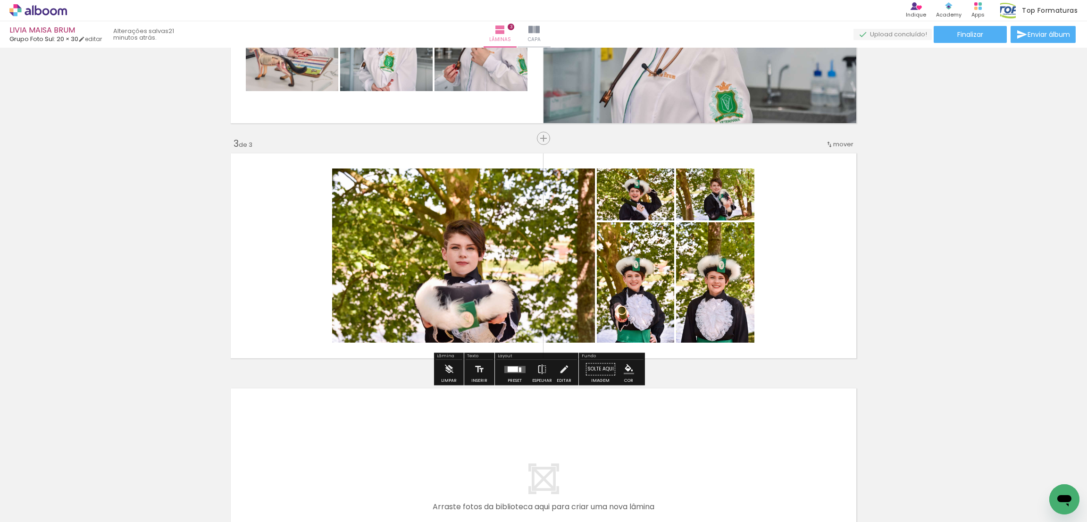
click at [511, 348] on div at bounding box center [512, 369] width 10 height 6
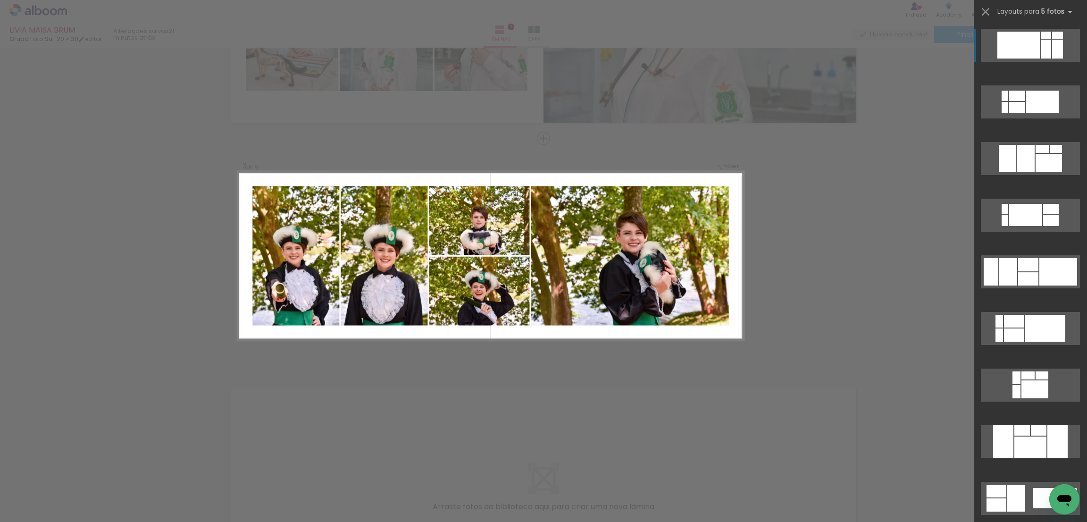
scroll to position [71, 0]
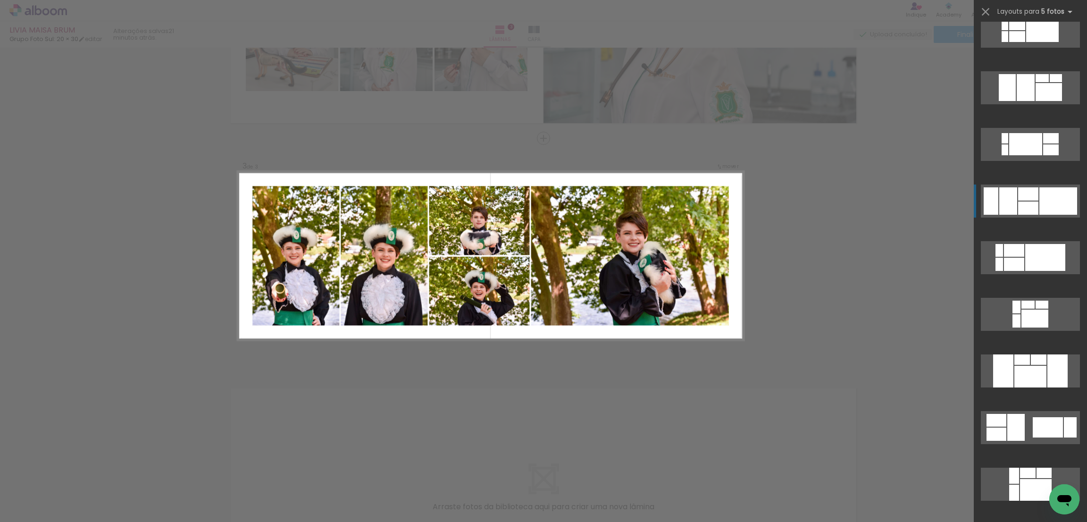
click at [724, 195] on div at bounding box center [1028, 193] width 20 height 13
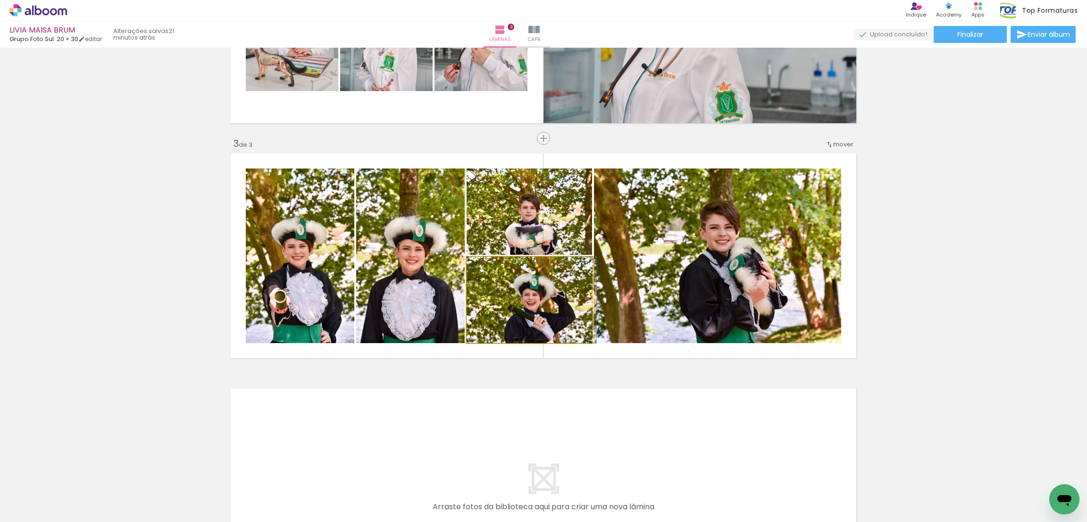
drag, startPoint x: 519, startPoint y: 295, endPoint x: 707, endPoint y: 266, distance: 190.0
click at [0, 0] on slot at bounding box center [0, 0] width 0 height 0
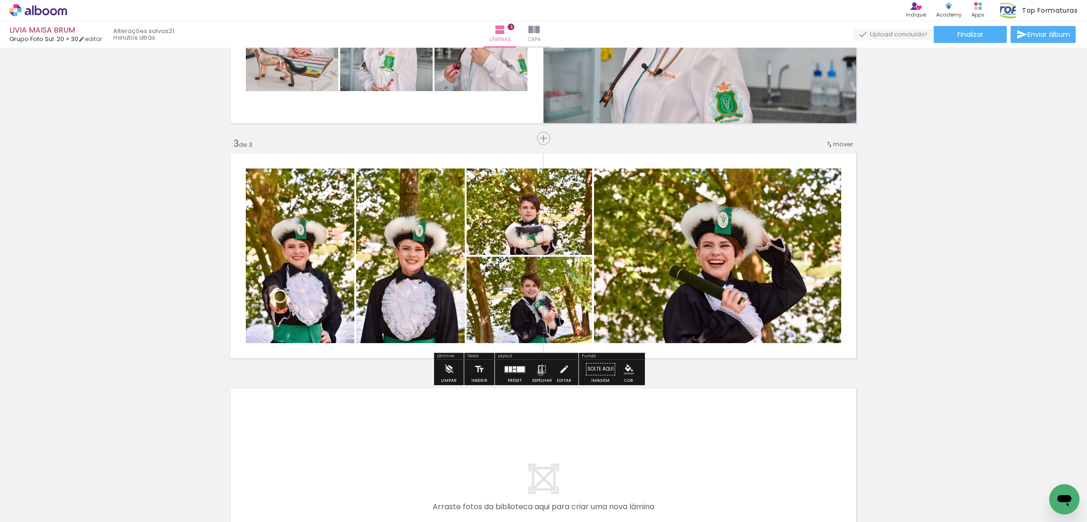
click at [538, 348] on iron-icon at bounding box center [542, 368] width 10 height 19
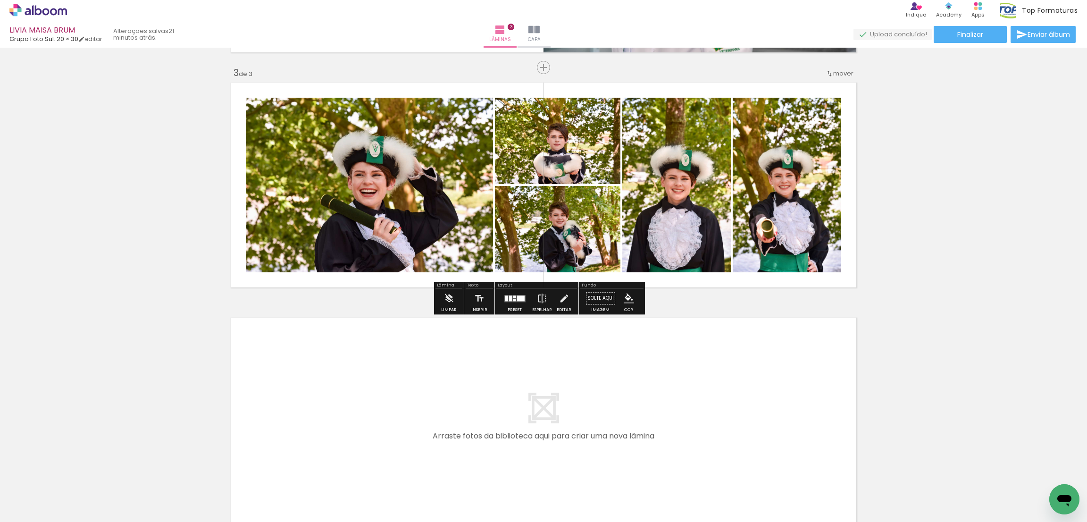
scroll to position [536, 0]
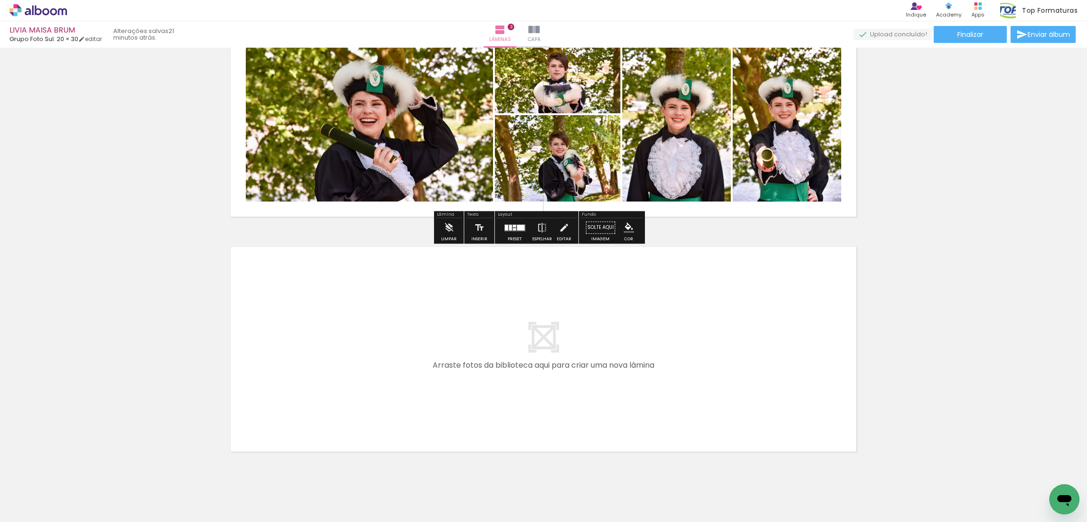
click at [540, 249] on quentale-layouter at bounding box center [543, 348] width 632 height 211
click at [537, 232] on iron-icon at bounding box center [542, 227] width 10 height 19
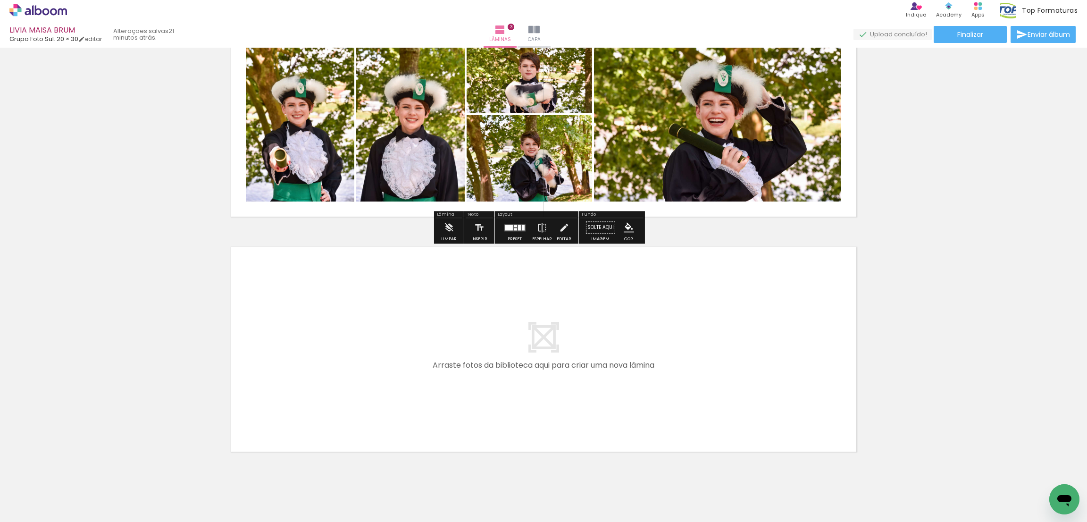
drag, startPoint x: 319, startPoint y: 496, endPoint x: 270, endPoint y: 481, distance: 51.3
click at [326, 348] on quentale-workspace at bounding box center [543, 261] width 1087 height 522
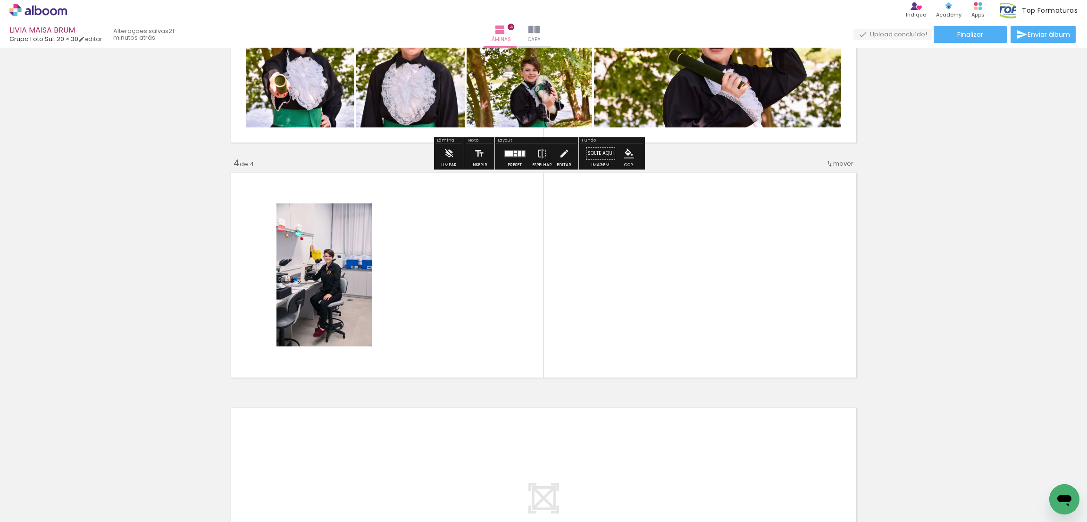
scroll to position [630, 0]
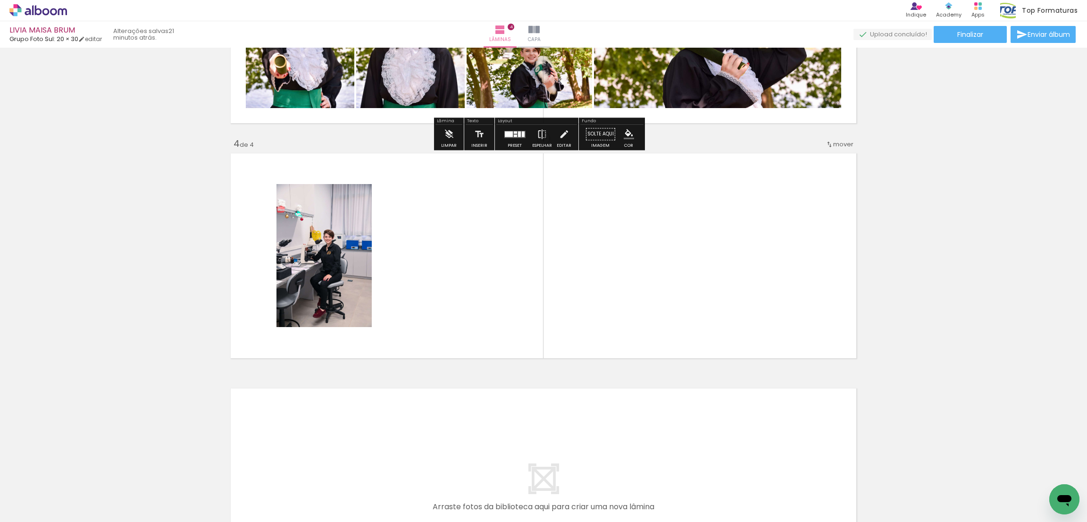
drag, startPoint x: 258, startPoint y: 496, endPoint x: 316, endPoint y: 295, distance: 209.2
click at [316, 295] on quentale-workspace at bounding box center [543, 261] width 1087 height 522
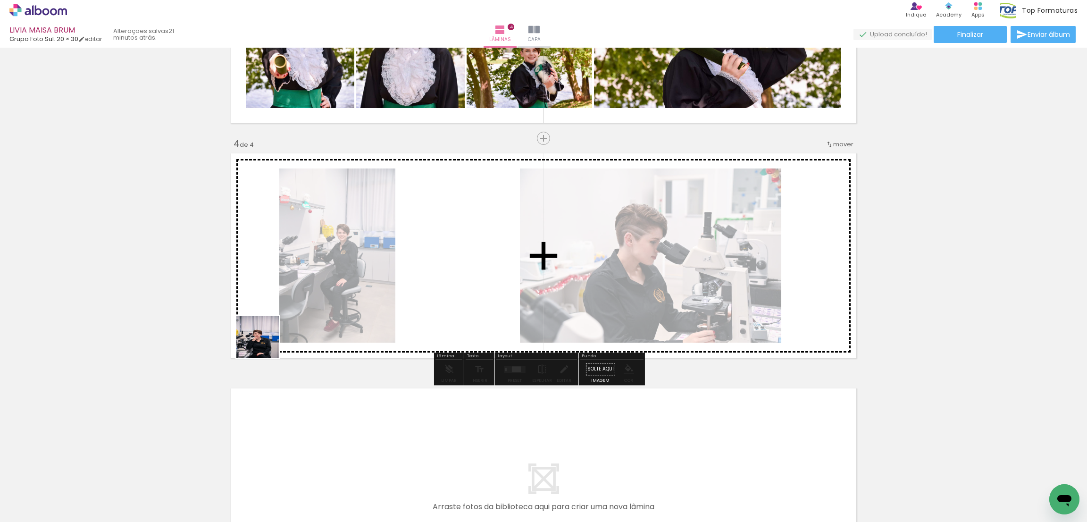
drag, startPoint x: 220, startPoint y: 438, endPoint x: 206, endPoint y: 417, distance: 25.1
click at [297, 294] on quentale-workspace at bounding box center [543, 261] width 1087 height 522
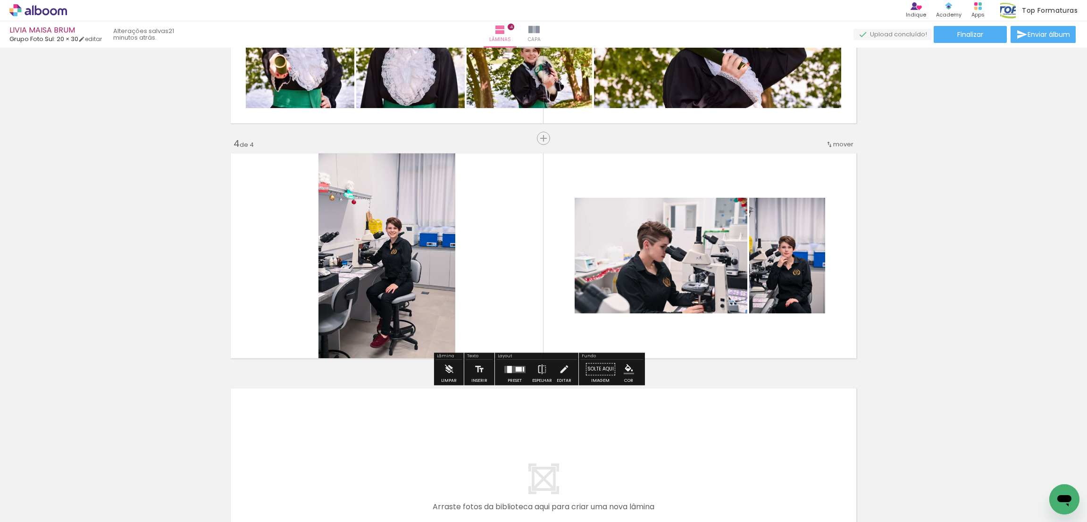
drag, startPoint x: 154, startPoint y: 481, endPoint x: 149, endPoint y: 416, distance: 64.9
click at [316, 307] on quentale-workspace at bounding box center [543, 261] width 1087 height 522
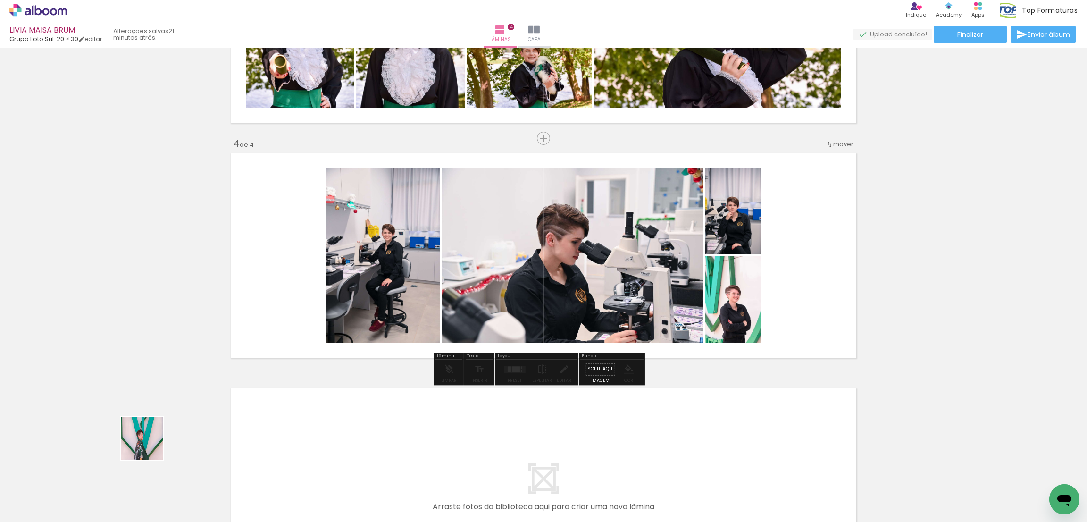
drag, startPoint x: 111, startPoint y: 483, endPoint x: 505, endPoint y: 271, distance: 447.7
click at [491, 262] on quentale-workspace at bounding box center [543, 261] width 1087 height 522
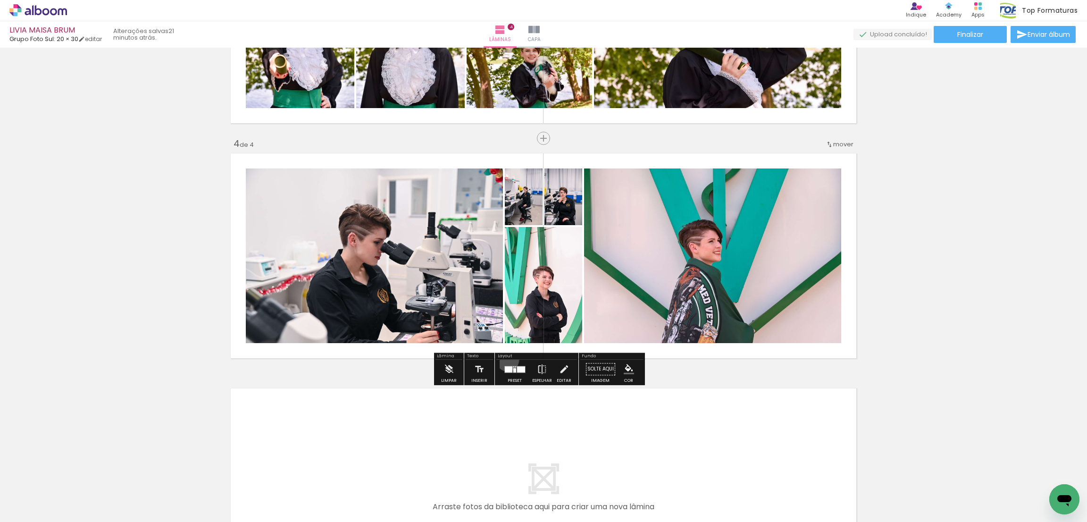
click at [505, 348] on div at bounding box center [514, 368] width 25 height 19
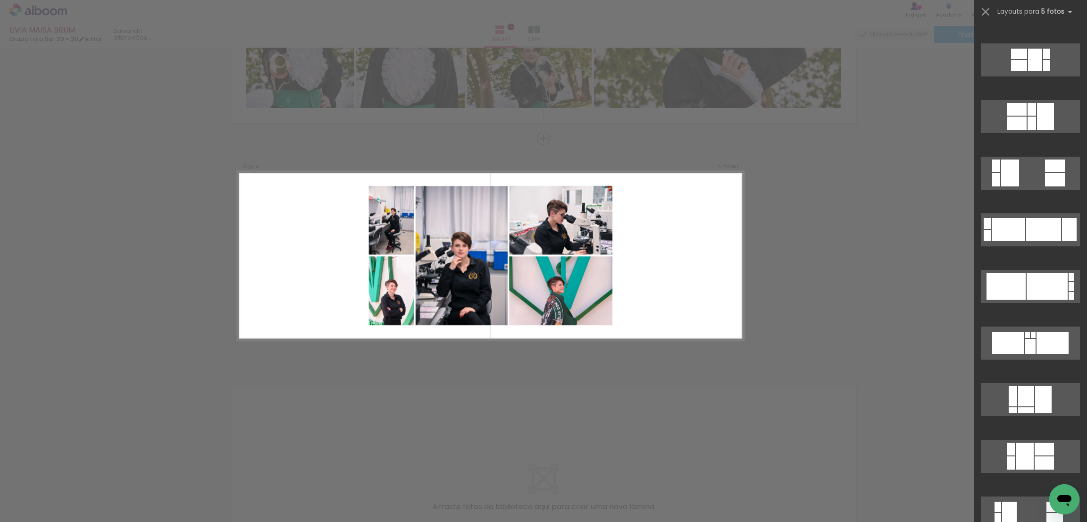
scroll to position [353, 0]
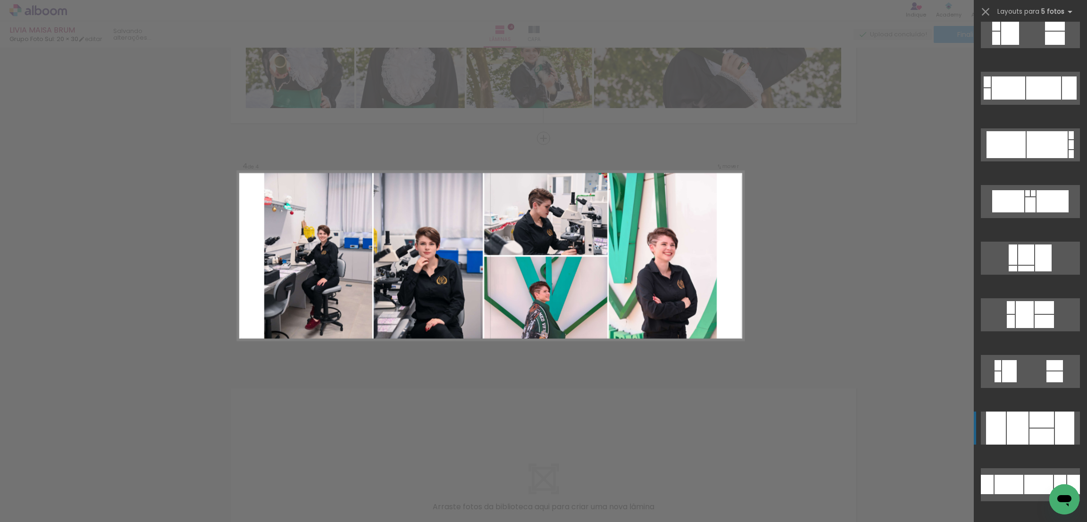
click at [724, 348] on div at bounding box center [1017, 427] width 22 height 33
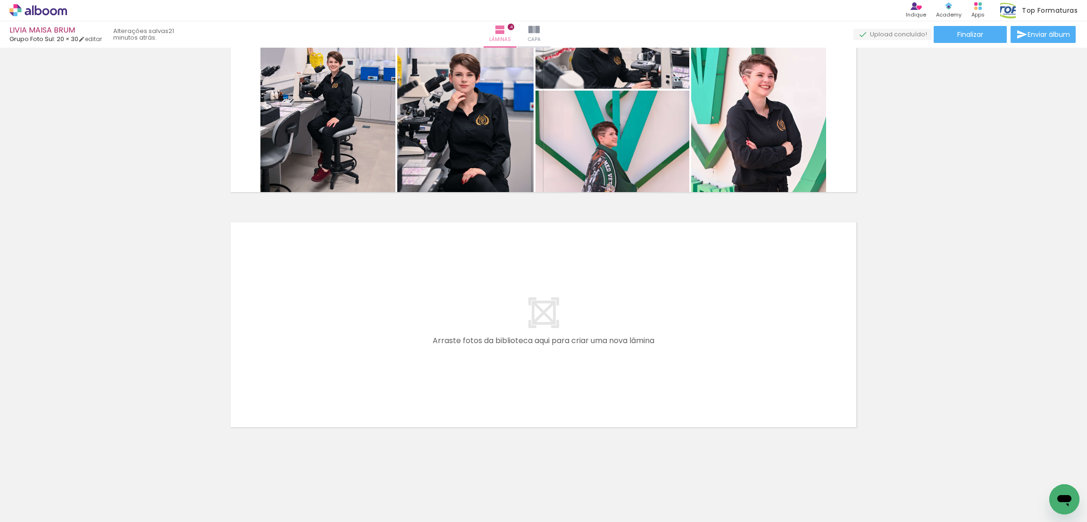
scroll to position [0, 895]
drag, startPoint x: 676, startPoint y: 494, endPoint x: 683, endPoint y: 469, distance: 25.7
click at [666, 339] on quentale-workspace at bounding box center [543, 261] width 1087 height 522
